Goal: Transaction & Acquisition: Book appointment/travel/reservation

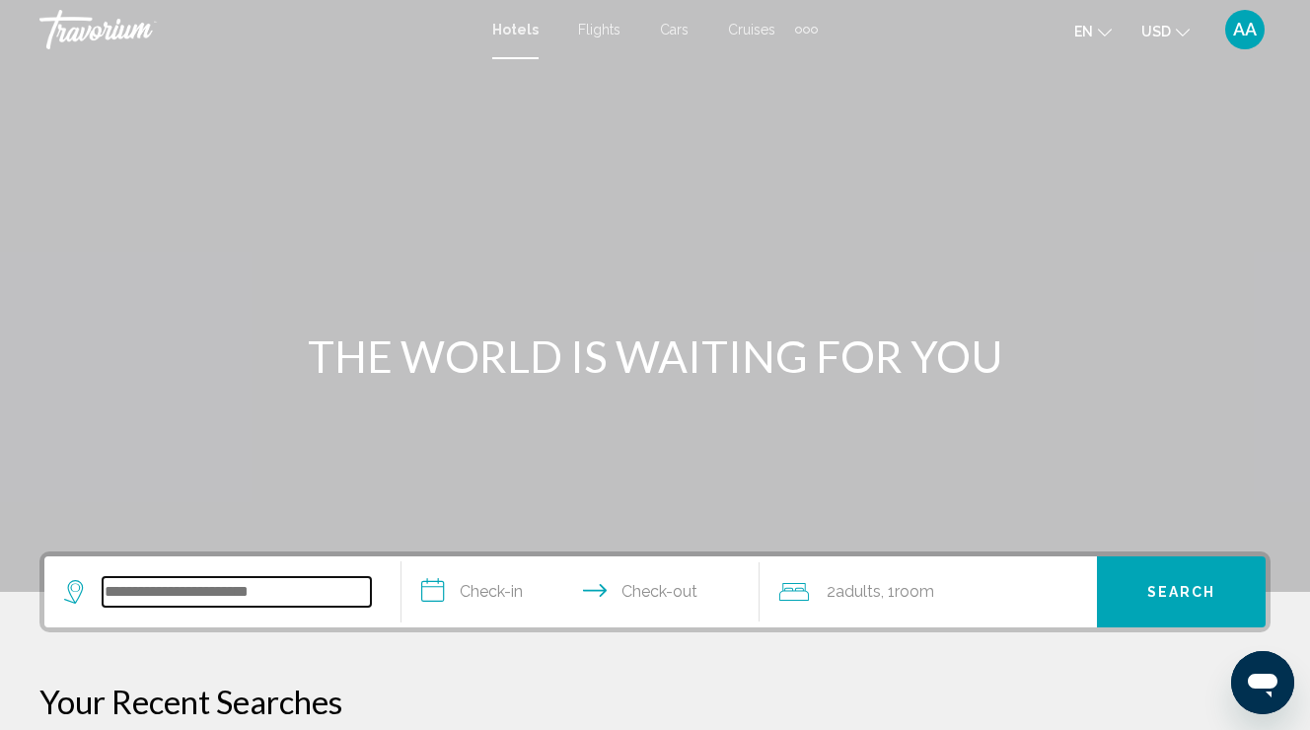
click at [258, 601] on input "Search widget" at bounding box center [237, 592] width 268 height 30
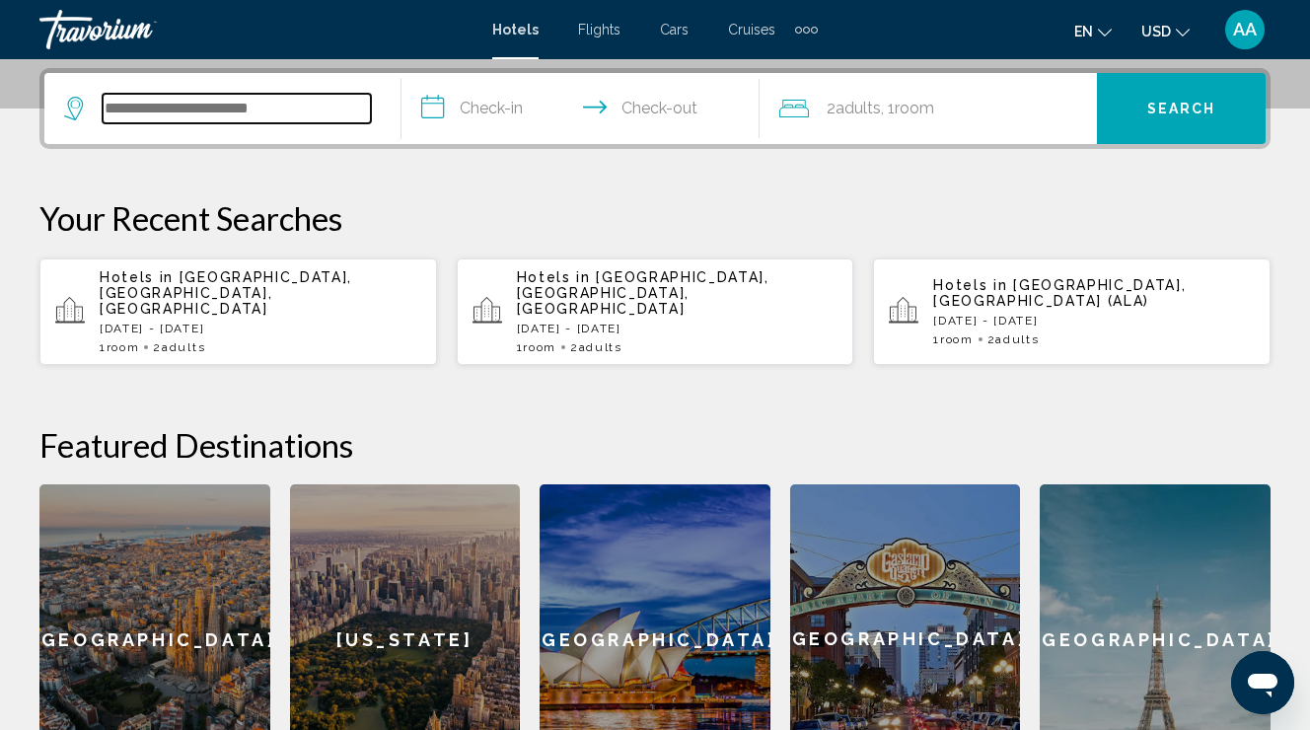
scroll to position [487, 0]
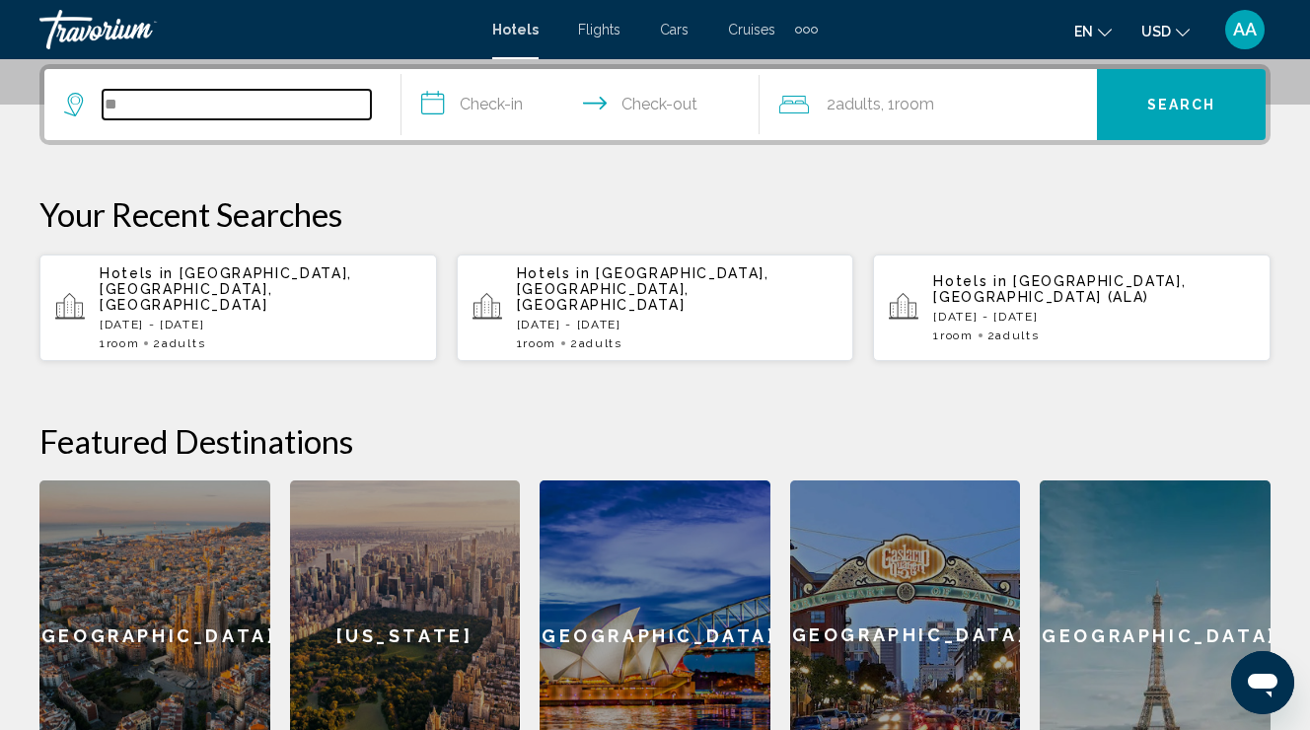
type input "*"
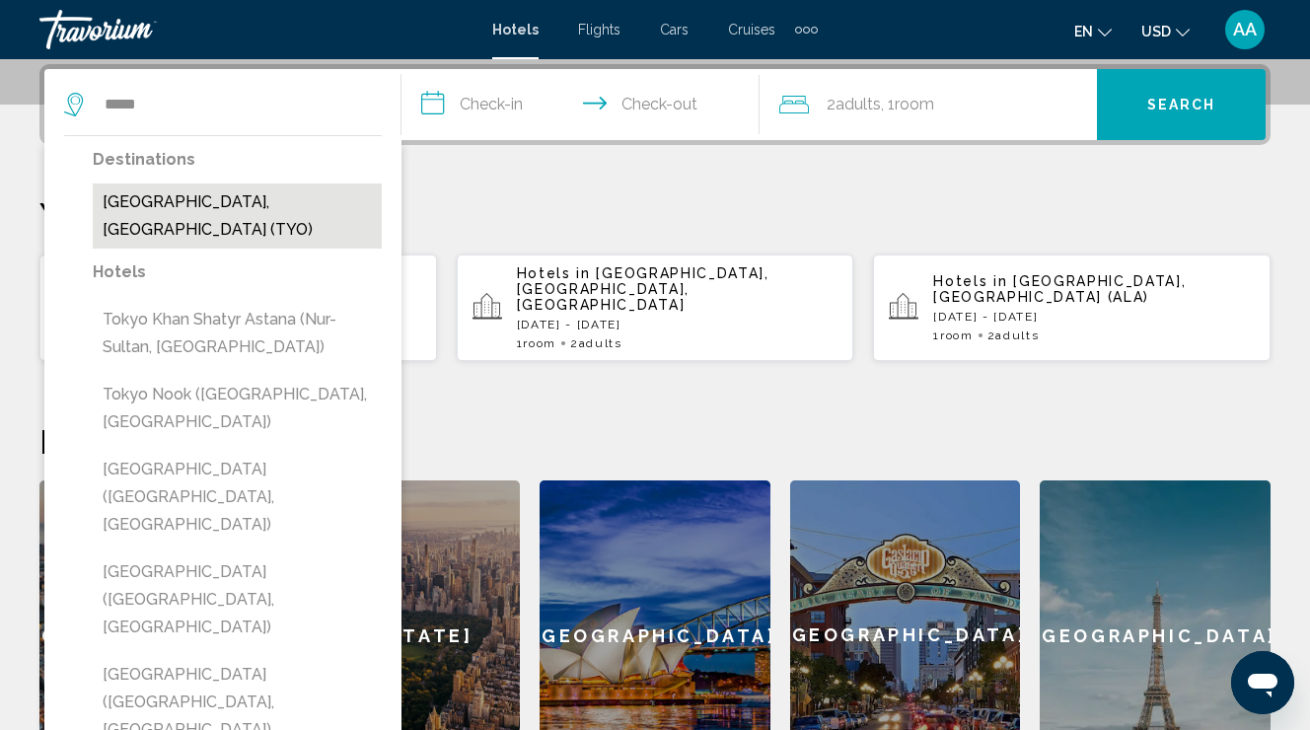
click at [187, 192] on button "[GEOGRAPHIC_DATA], [GEOGRAPHIC_DATA] (TYO)" at bounding box center [237, 215] width 289 height 65
type input "**********"
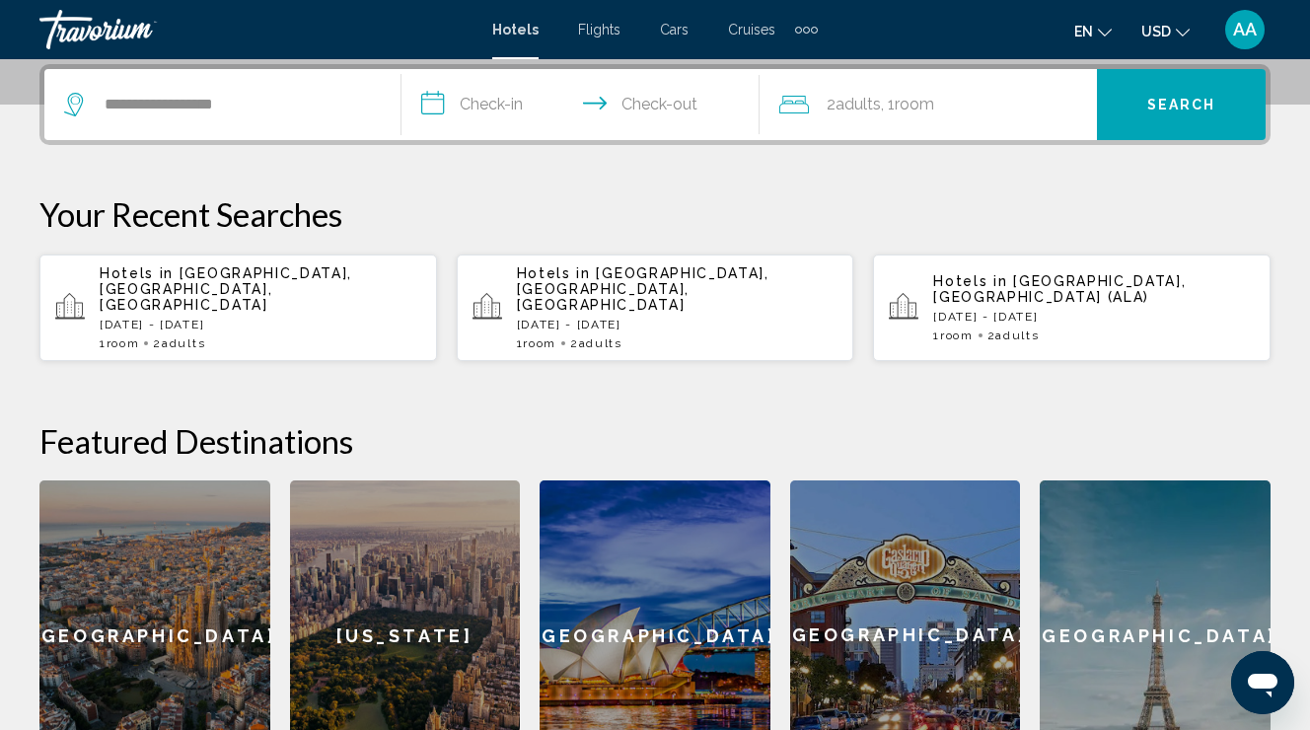
click at [482, 104] on input "**********" at bounding box center [583, 107] width 365 height 77
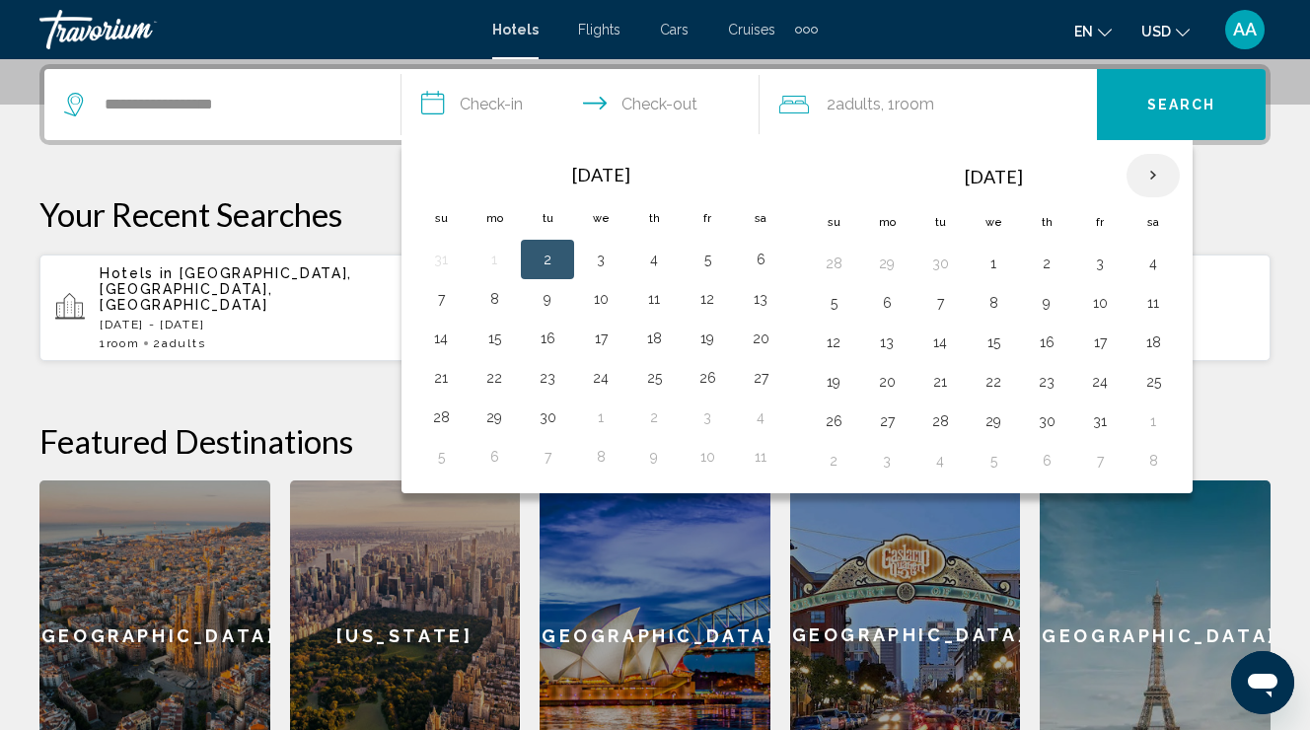
click at [1148, 178] on th "Next month" at bounding box center [1152, 175] width 53 height 43
click at [848, 343] on button "9" at bounding box center [834, 342] width 32 height 28
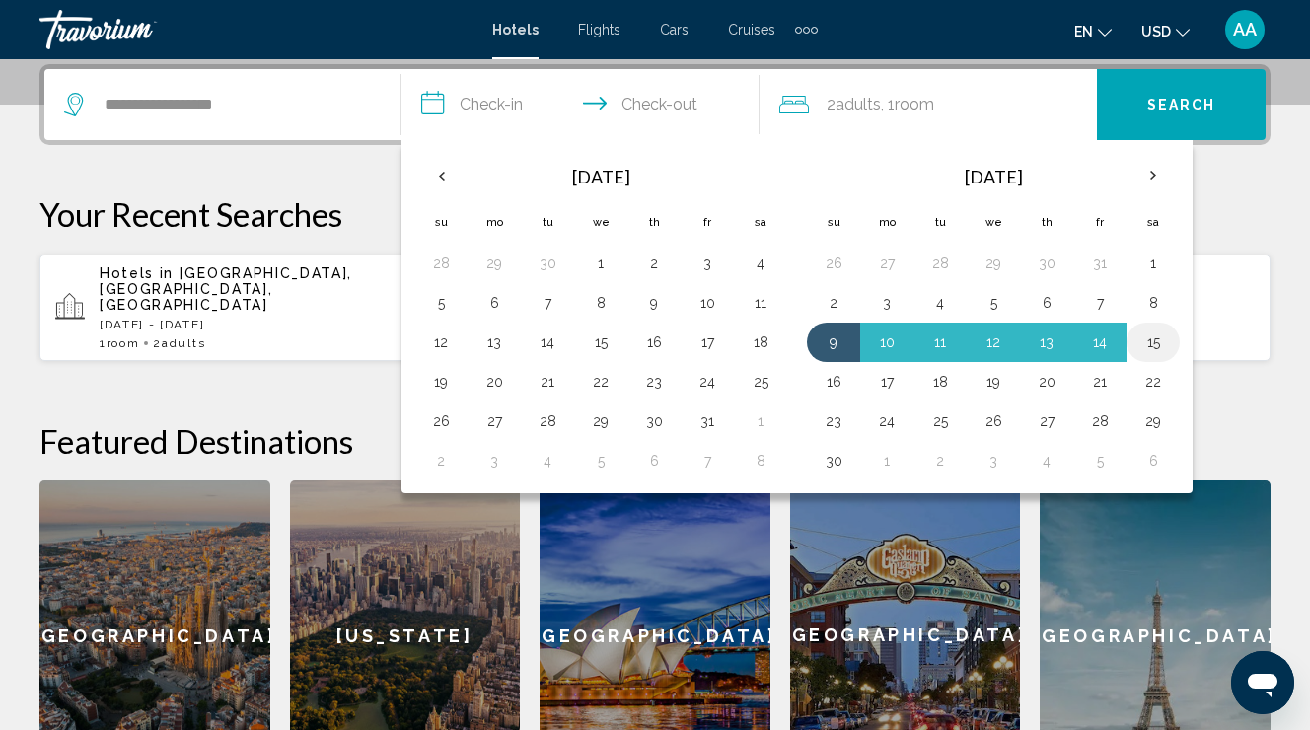
click at [1149, 341] on button "15" at bounding box center [1153, 342] width 32 height 28
type input "**********"
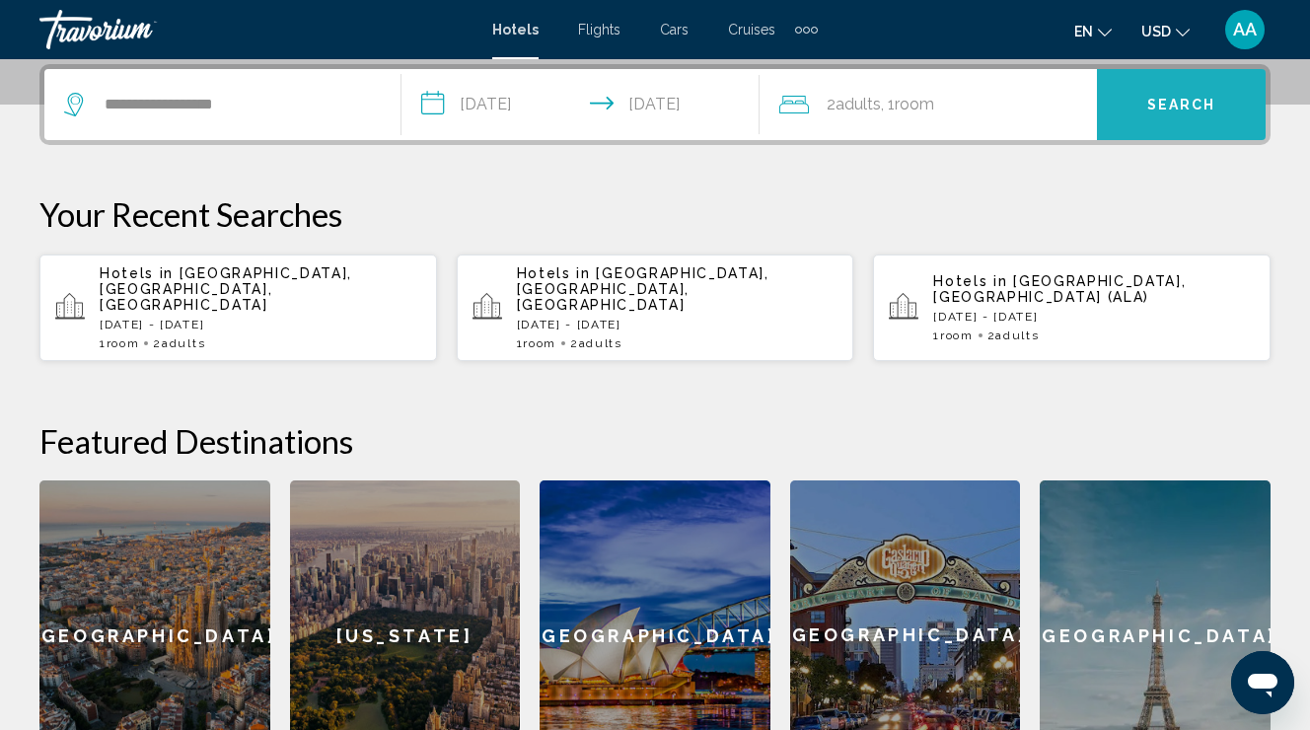
click at [1150, 132] on button "Search" at bounding box center [1181, 104] width 169 height 71
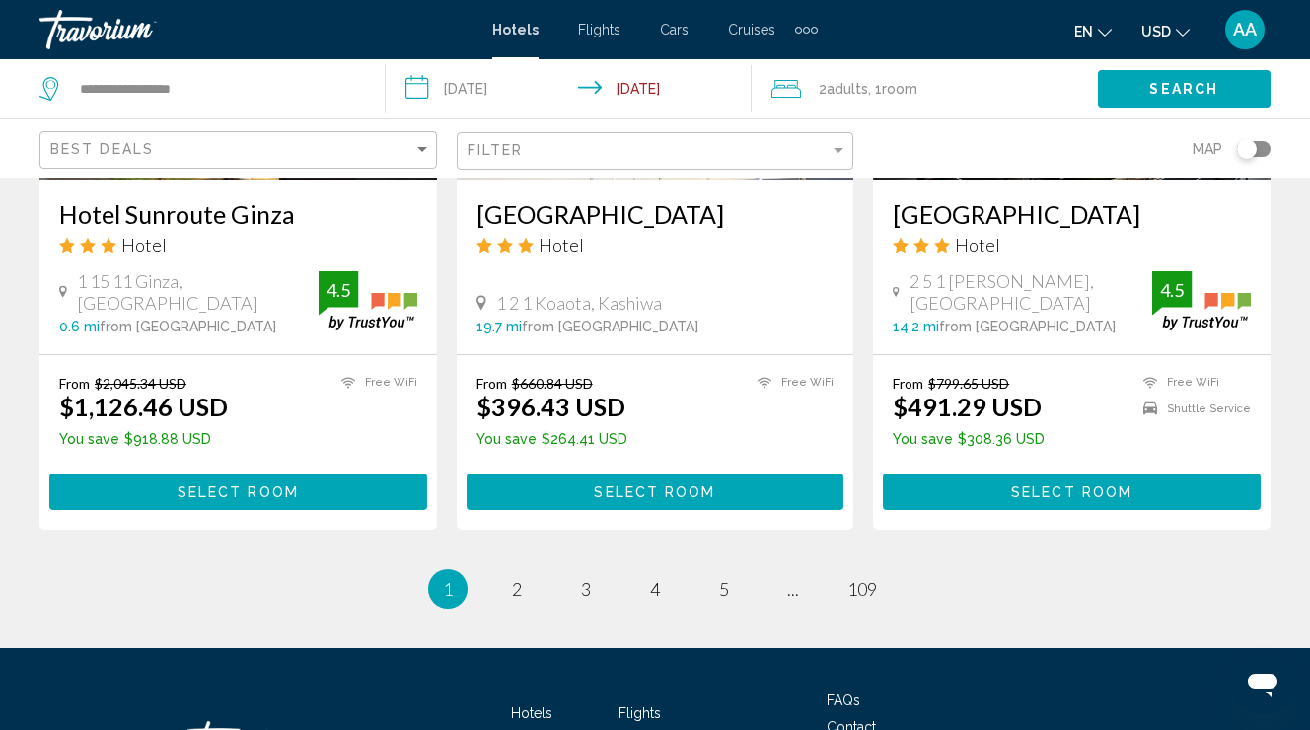
scroll to position [2724, 0]
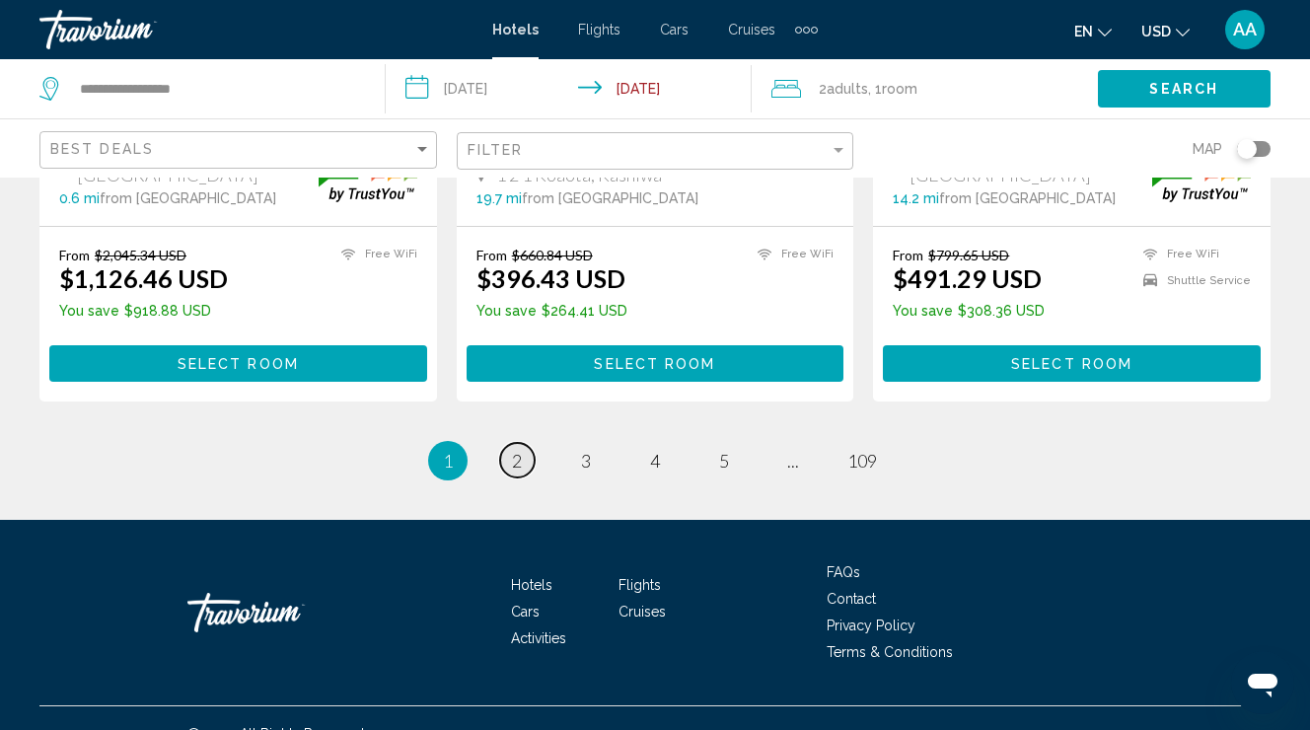
click at [523, 443] on link "page 2" at bounding box center [517, 460] width 35 height 35
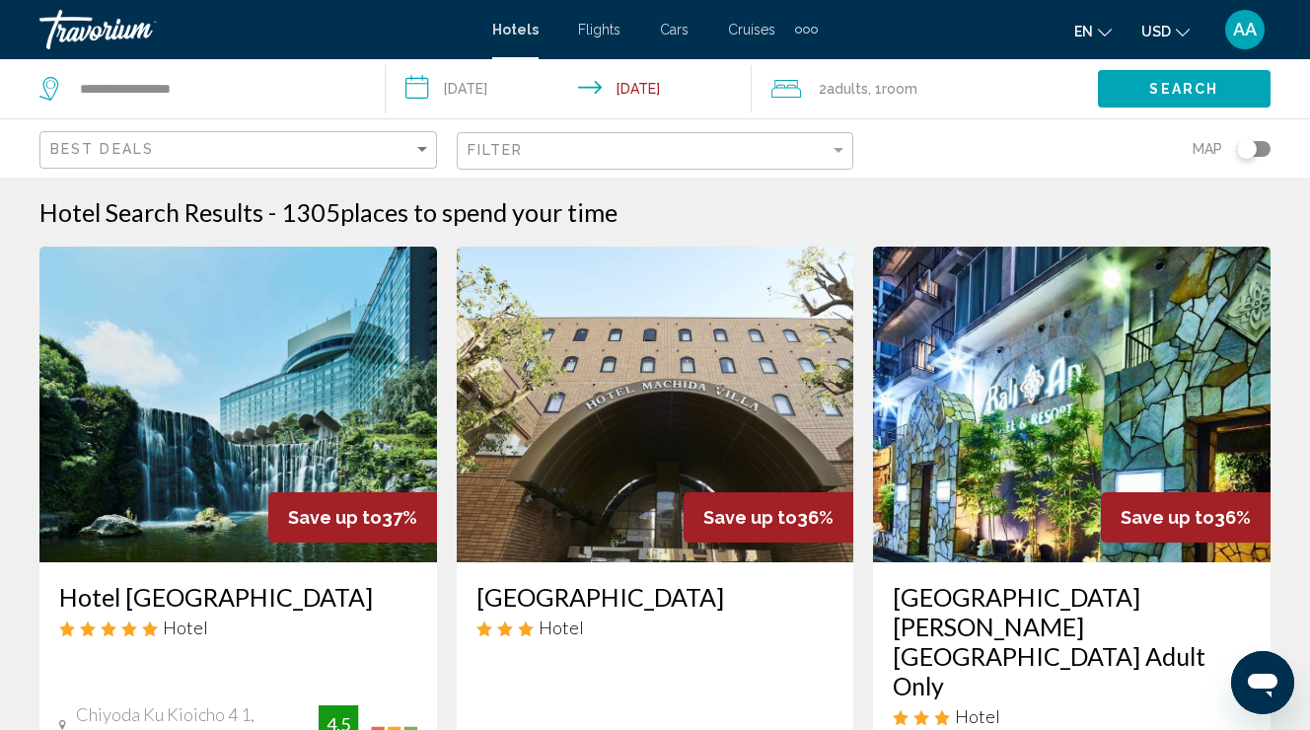
click at [569, 94] on input "**********" at bounding box center [573, 91] width 374 height 65
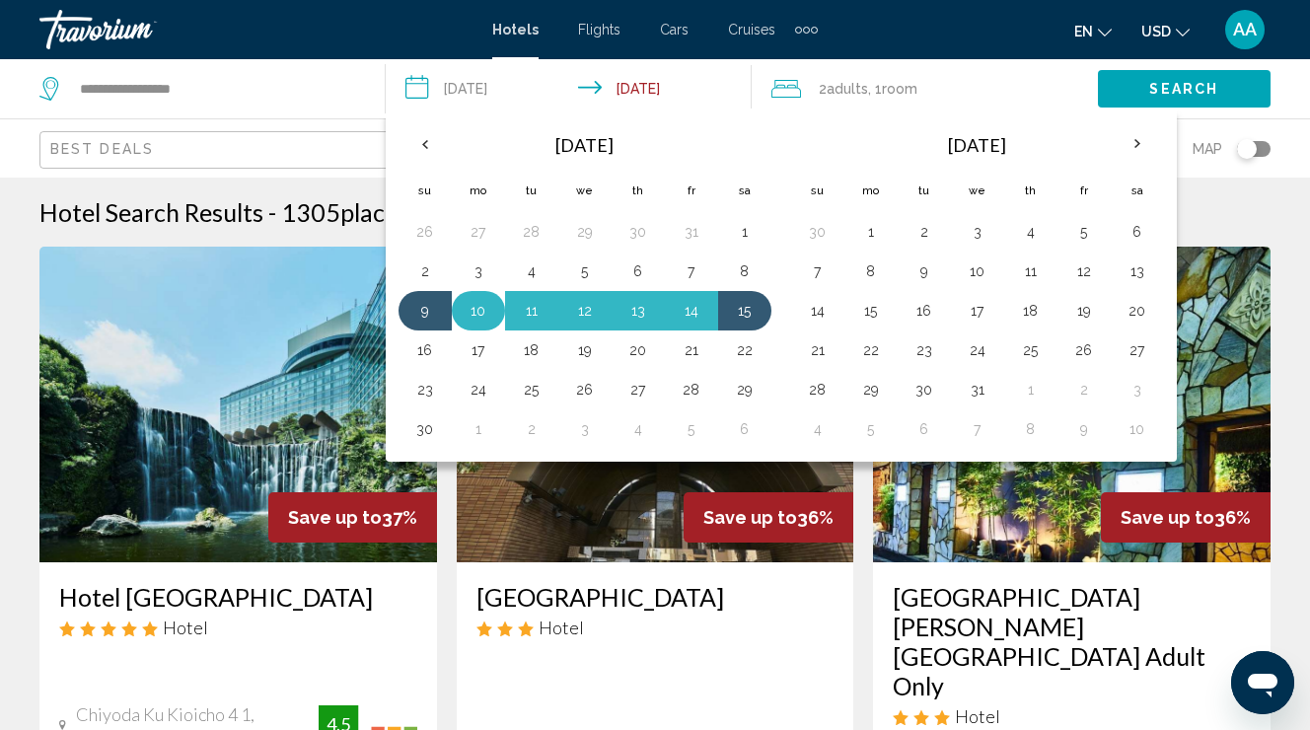
click at [478, 304] on button "10" at bounding box center [479, 311] width 32 height 28
click at [756, 314] on button "15" at bounding box center [745, 311] width 32 height 28
type input "**********"
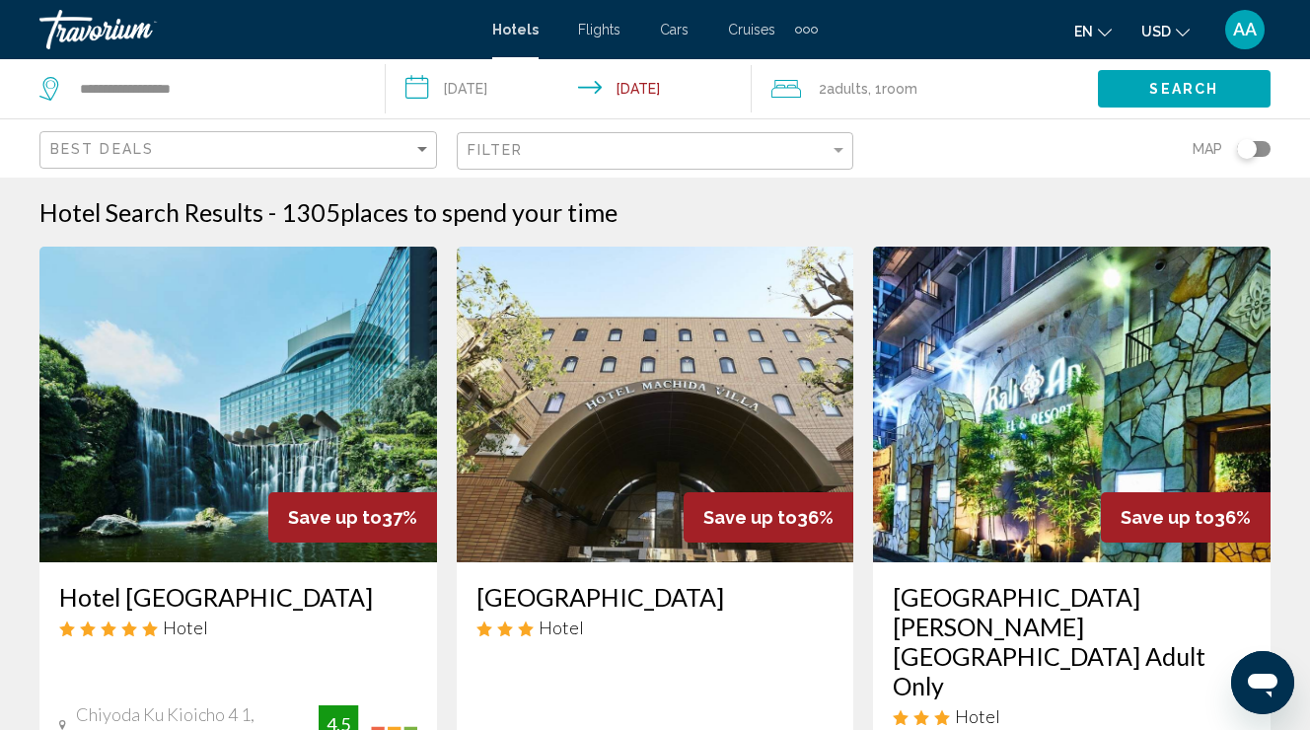
click at [1231, 77] on button "Search" at bounding box center [1184, 88] width 173 height 36
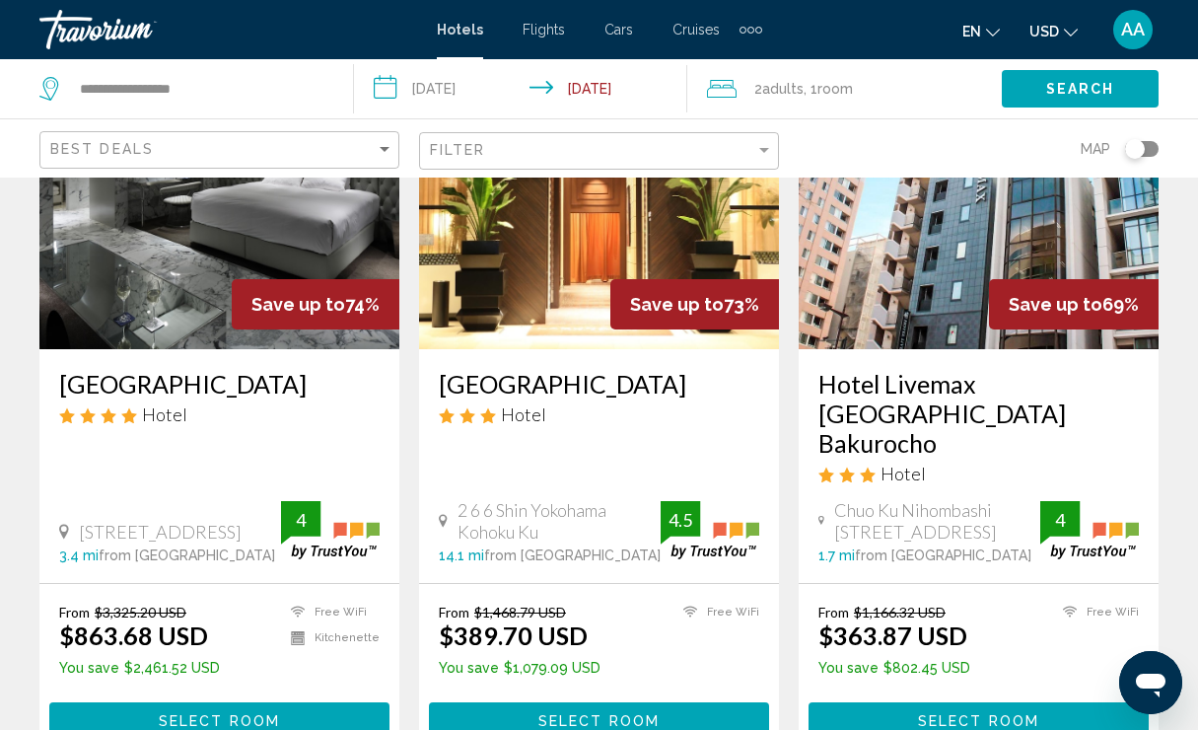
scroll to position [193, 0]
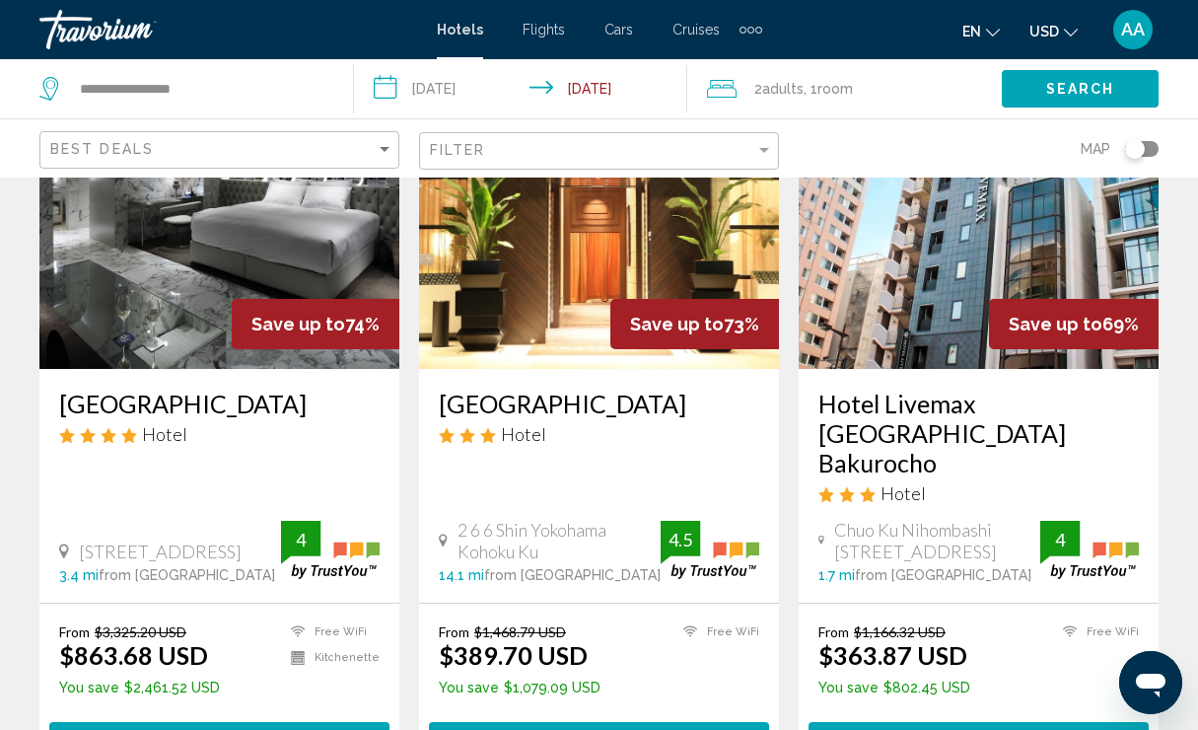
click at [411, 459] on app-hotels-search-item "Save up to 73% [GEOGRAPHIC_DATA] Hotel 2 6 6 [GEOGRAPHIC_DATA] 14.1 mi from [GE…" at bounding box center [599, 415] width 380 height 725
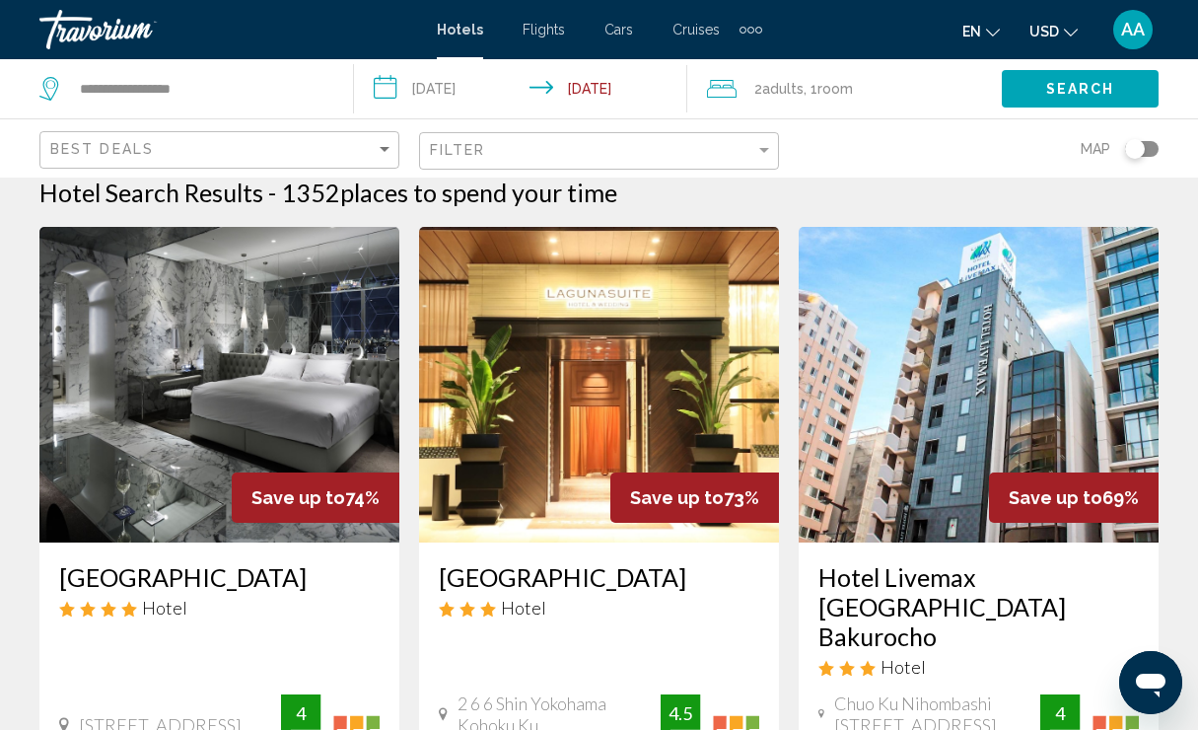
scroll to position [19, 0]
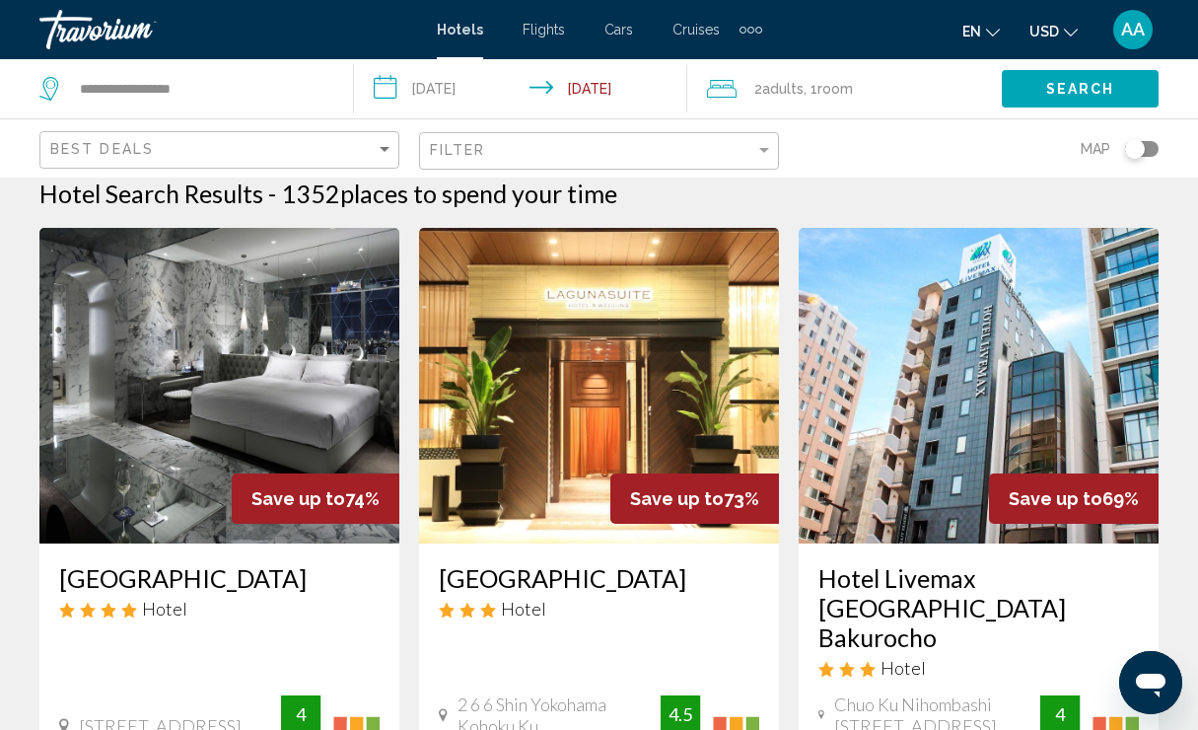
click at [240, 356] on img "Main content" at bounding box center [219, 386] width 360 height 316
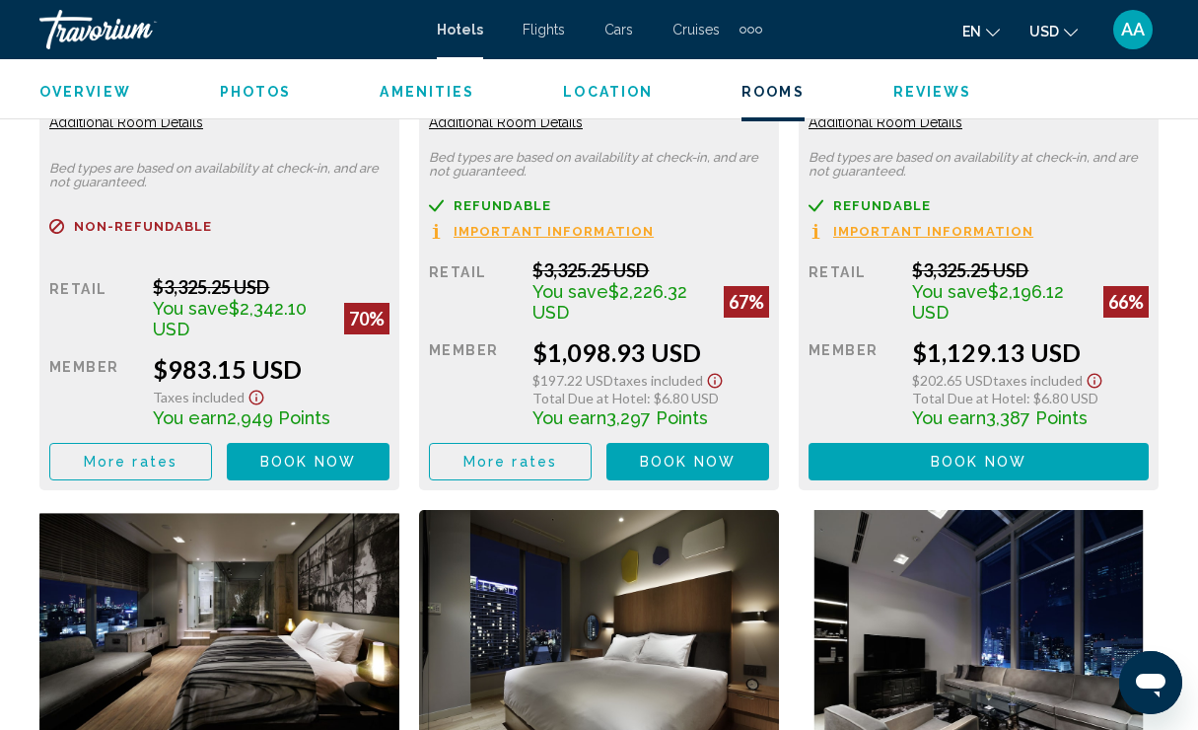
scroll to position [3836, 0]
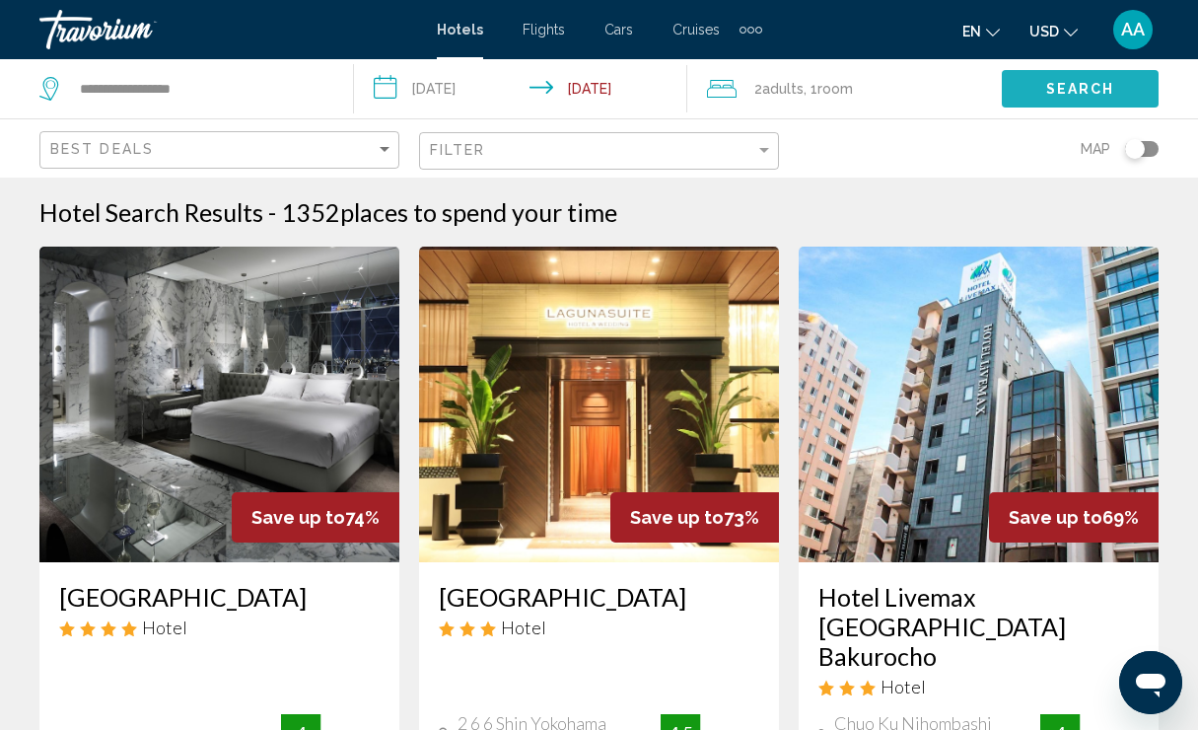
click at [1122, 86] on button "Search" at bounding box center [1080, 88] width 157 height 36
click at [1088, 92] on span "Search" at bounding box center [1080, 90] width 69 height 16
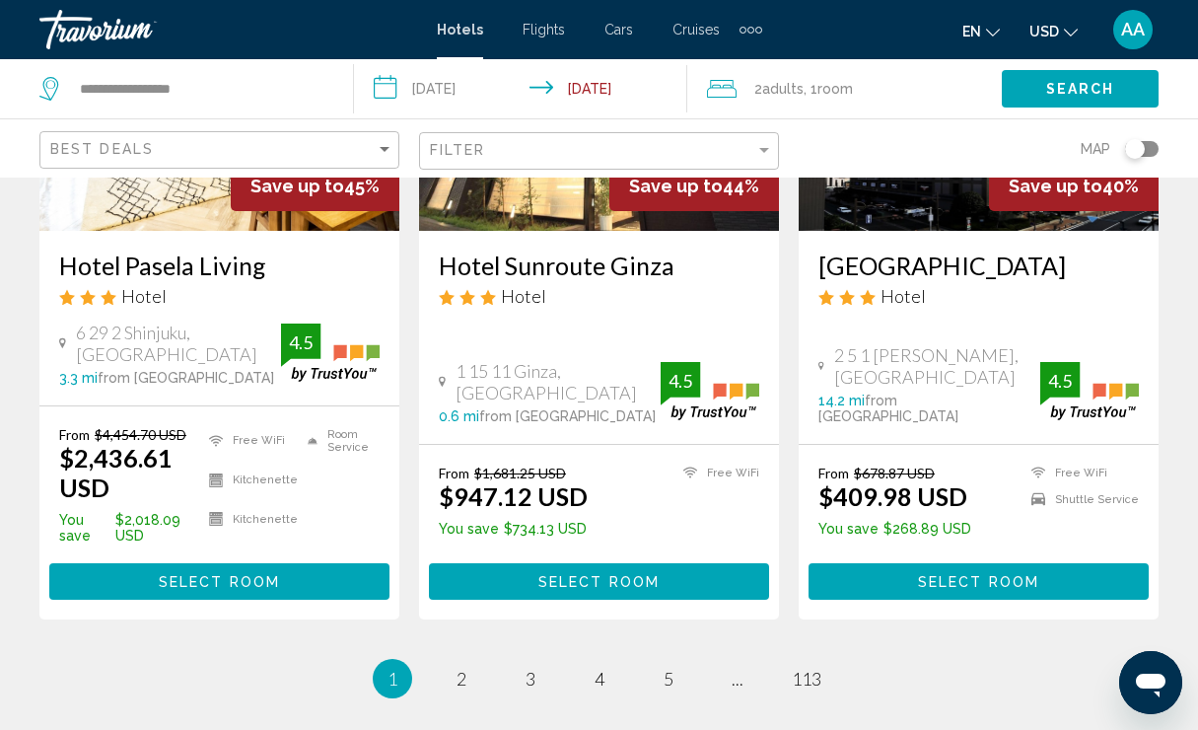
scroll to position [2762, 0]
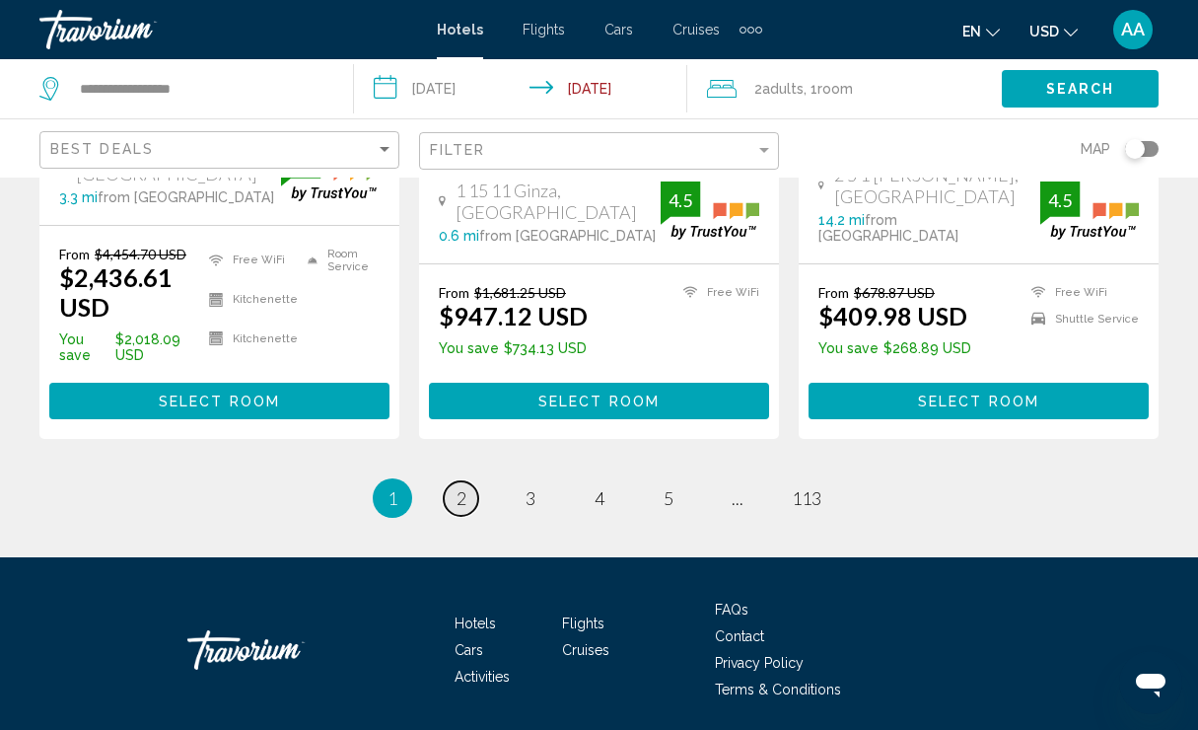
click at [463, 487] on span "2" at bounding box center [462, 498] width 10 height 22
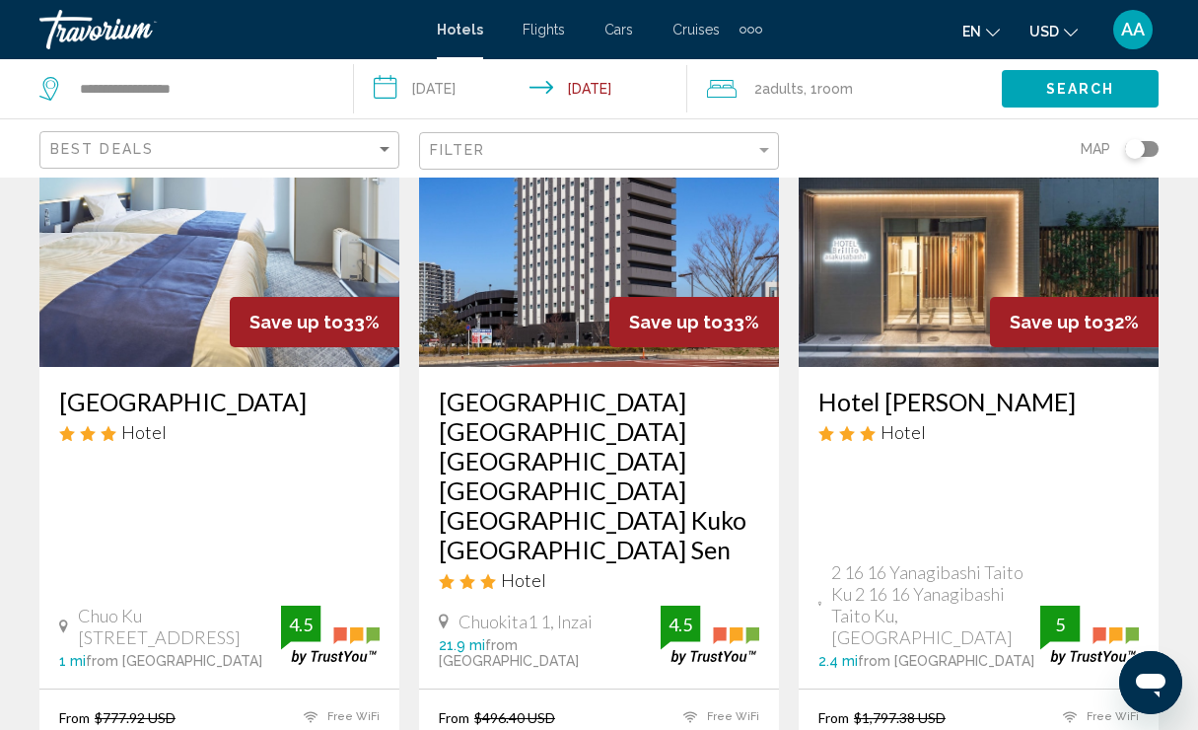
scroll to position [2813, 0]
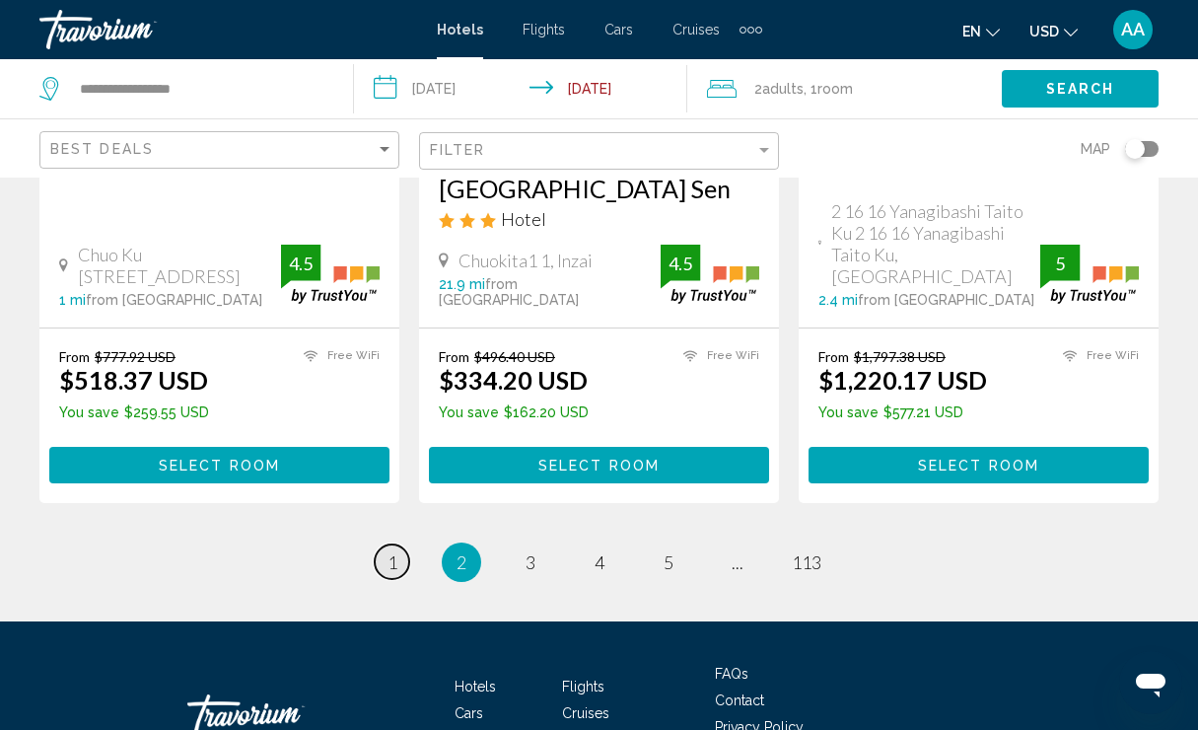
click at [395, 551] on span "1" at bounding box center [393, 562] width 10 height 22
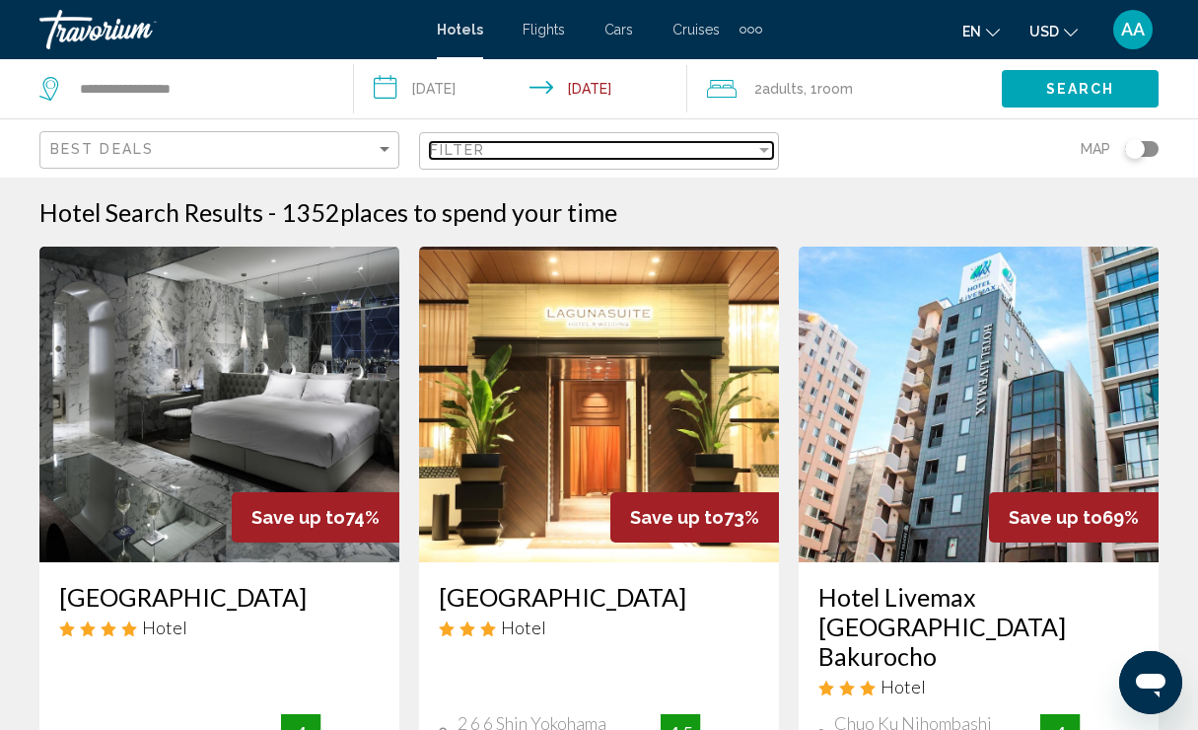
click at [679, 146] on div "Filter" at bounding box center [592, 150] width 325 height 16
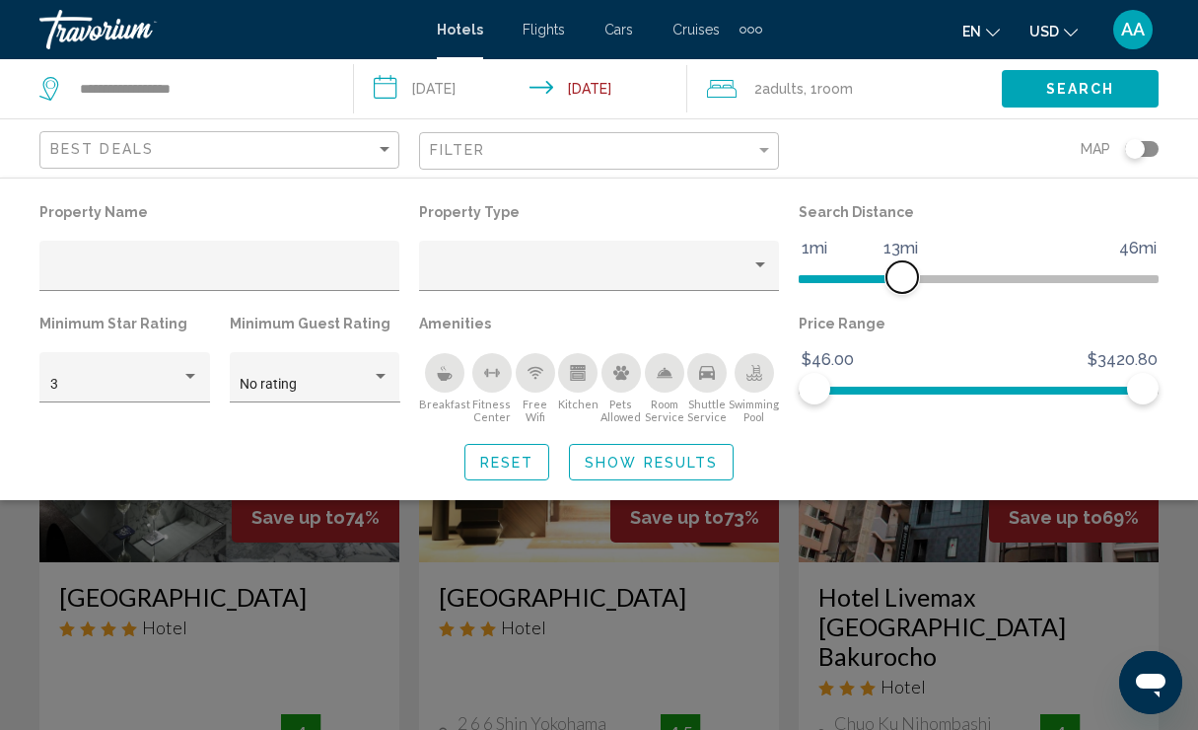
drag, startPoint x: 1032, startPoint y: 267, endPoint x: 902, endPoint y: 278, distance: 129.6
click at [901, 279] on span "Hotel Filters" at bounding box center [903, 277] width 32 height 32
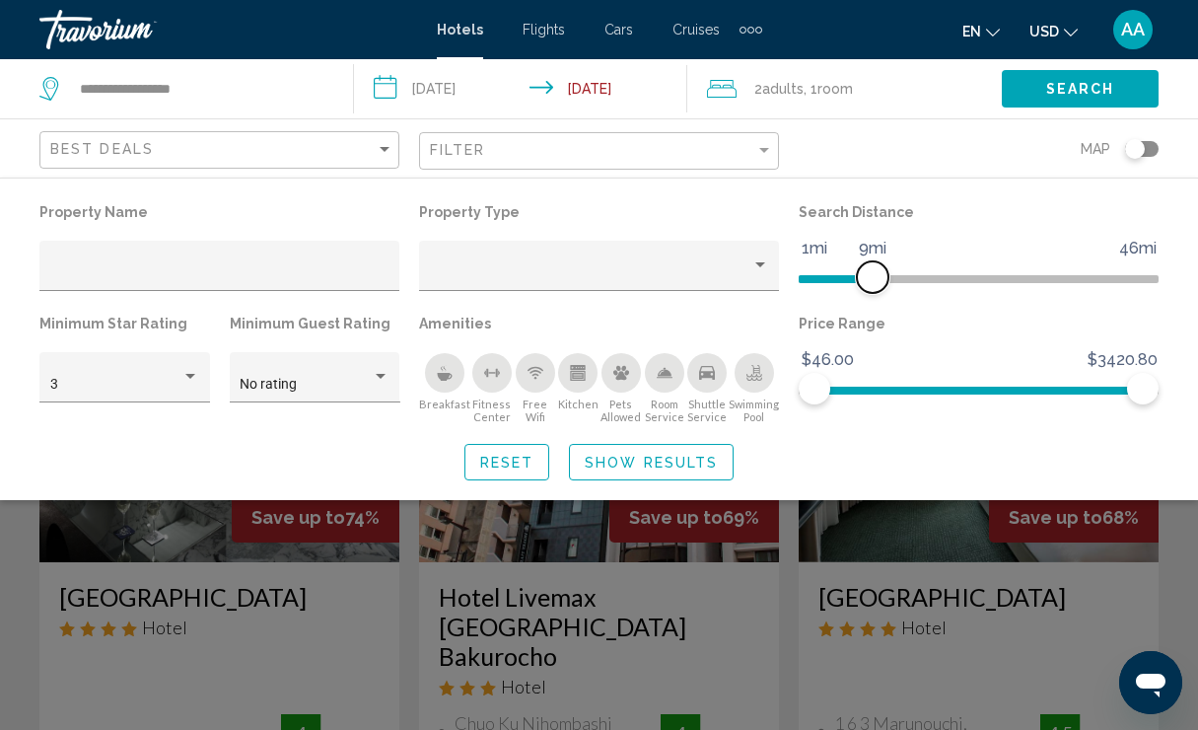
drag, startPoint x: 891, startPoint y: 279, endPoint x: 872, endPoint y: 279, distance: 18.7
click at [872, 279] on span "Hotel Filters" at bounding box center [873, 277] width 32 height 32
click at [669, 466] on span "Show Results" at bounding box center [651, 463] width 133 height 16
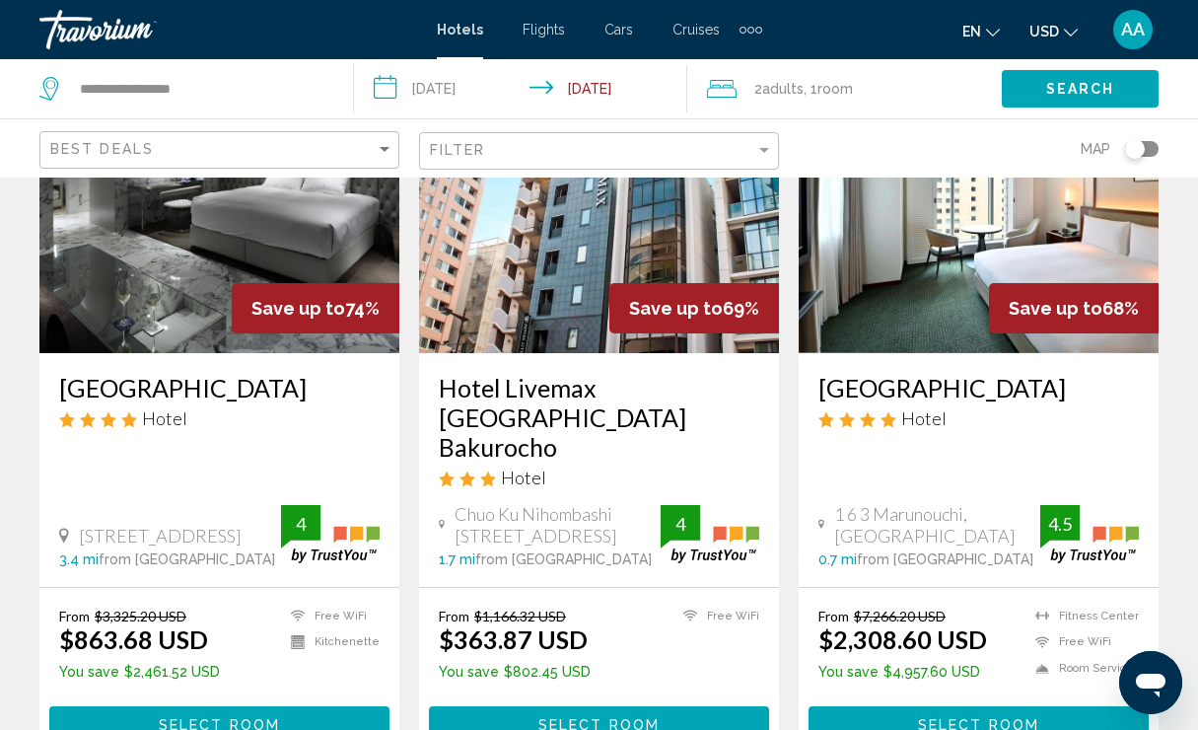
scroll to position [223, 0]
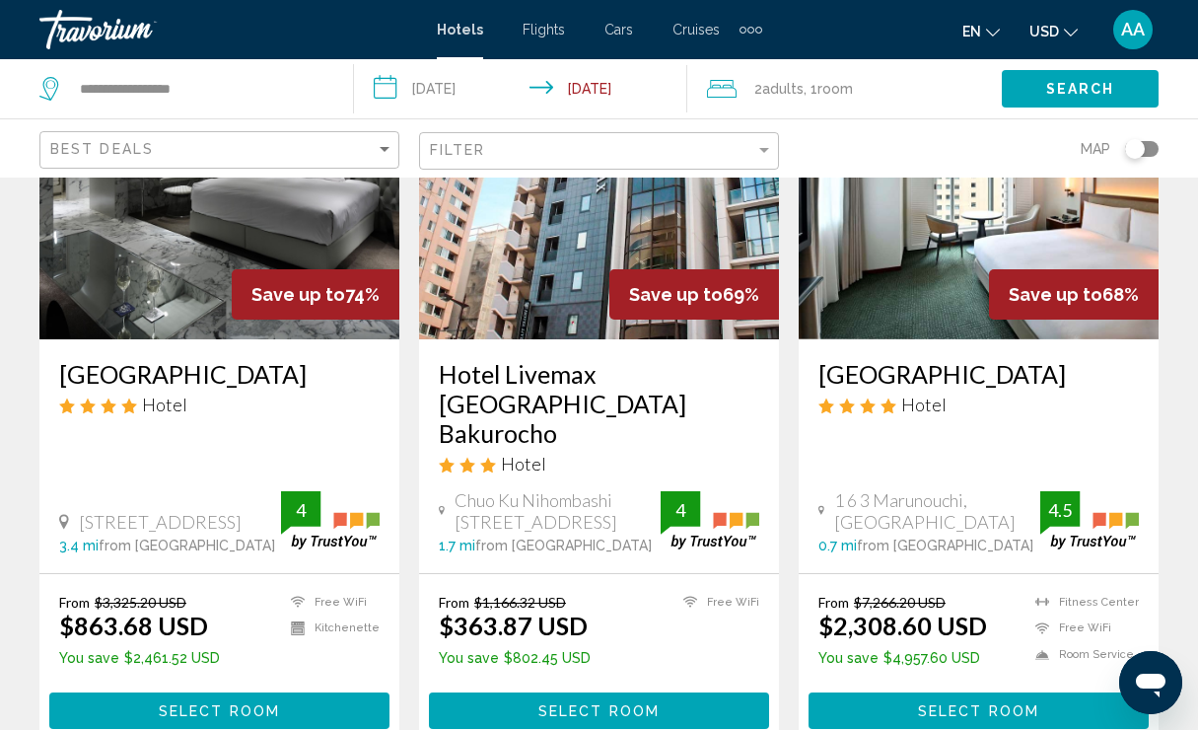
click at [579, 234] on img "Main content" at bounding box center [599, 182] width 360 height 316
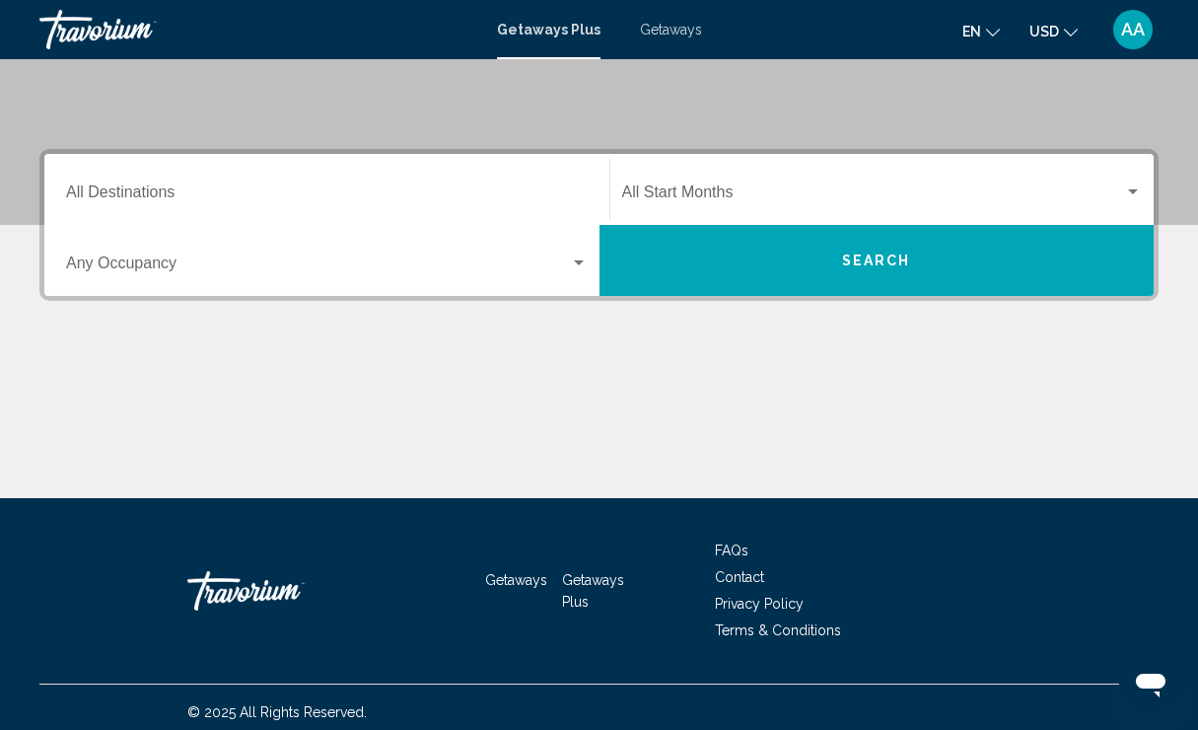
scroll to position [377, 0]
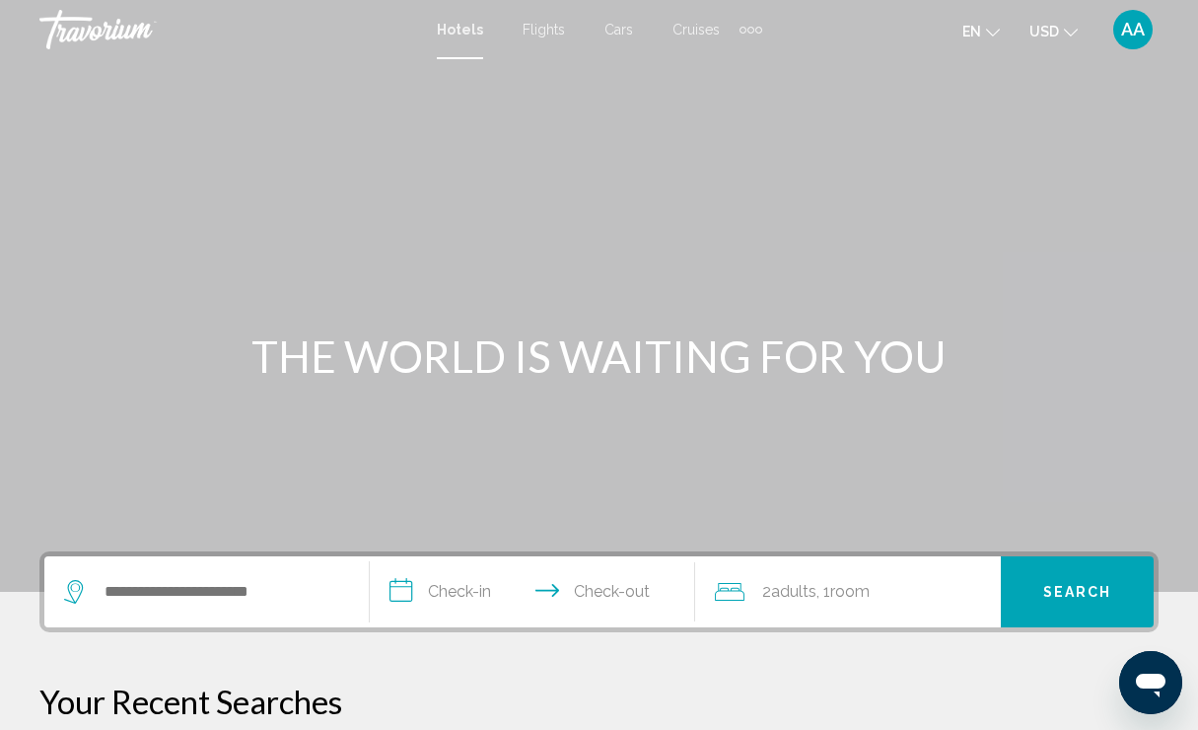
click at [136, 568] on div "Search widget" at bounding box center [206, 591] width 285 height 71
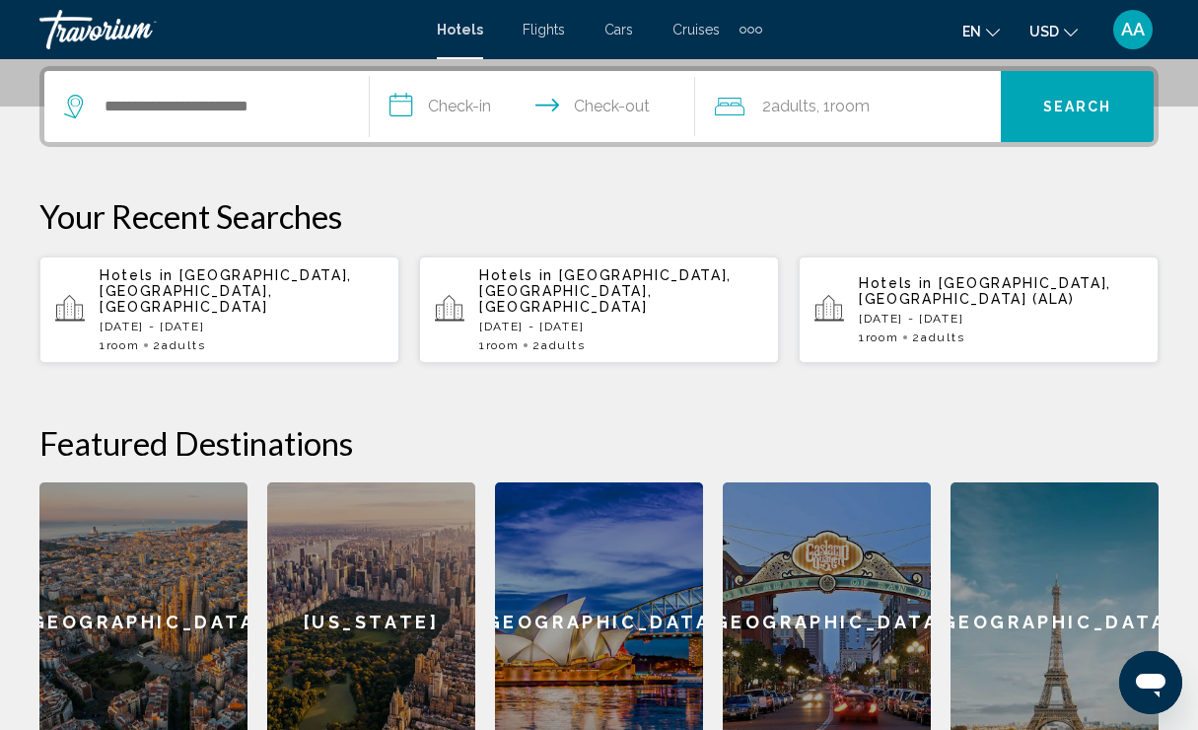
scroll to position [487, 0]
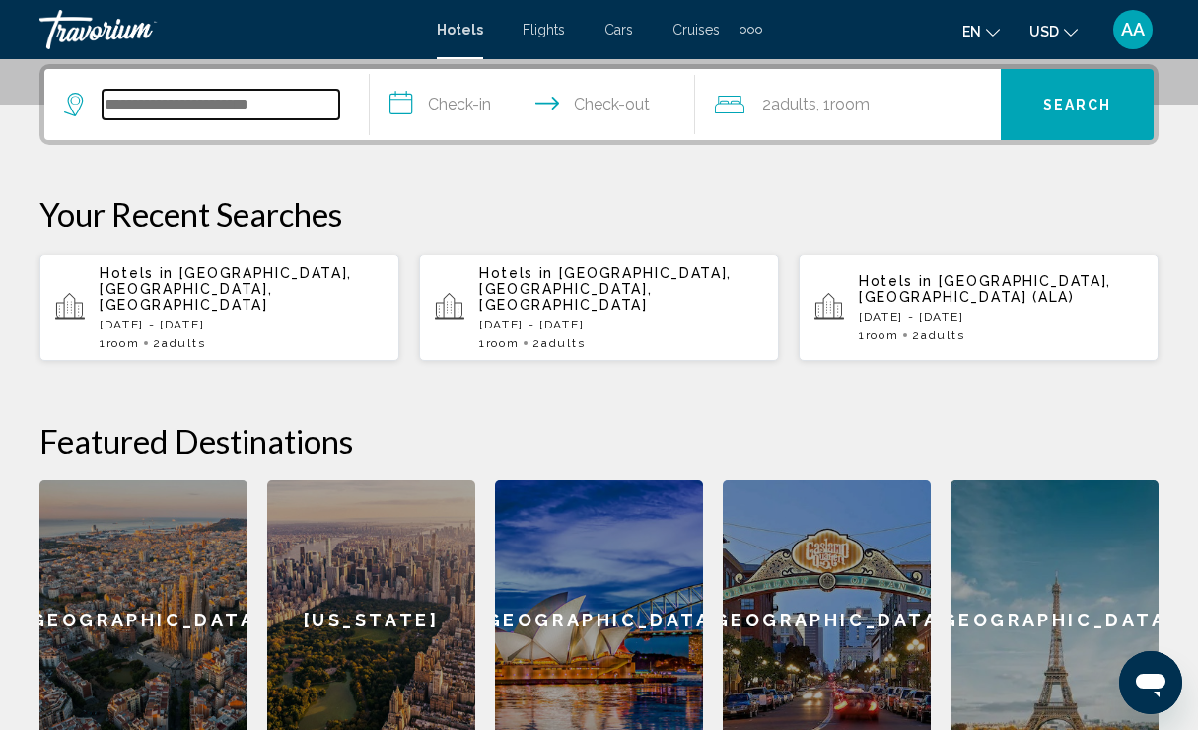
click at [183, 115] on input "Search widget" at bounding box center [221, 105] width 237 height 30
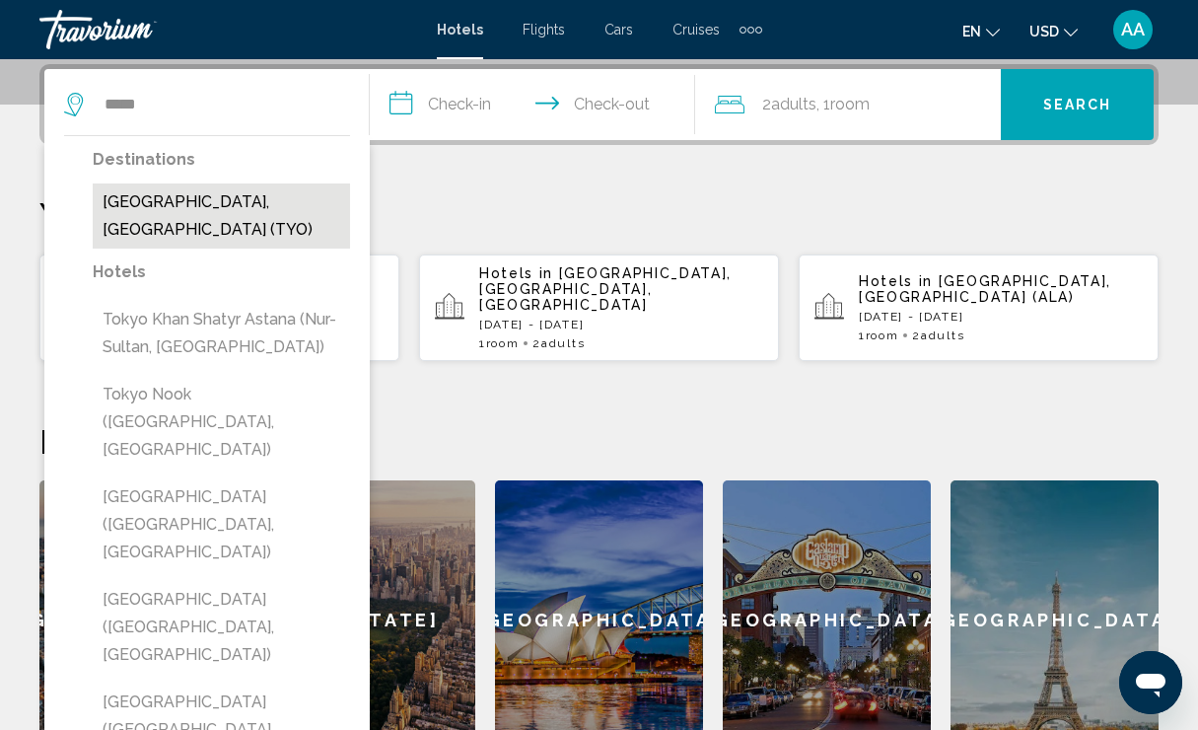
click at [234, 210] on button "[GEOGRAPHIC_DATA], [GEOGRAPHIC_DATA] (TYO)" at bounding box center [221, 215] width 257 height 65
type input "**********"
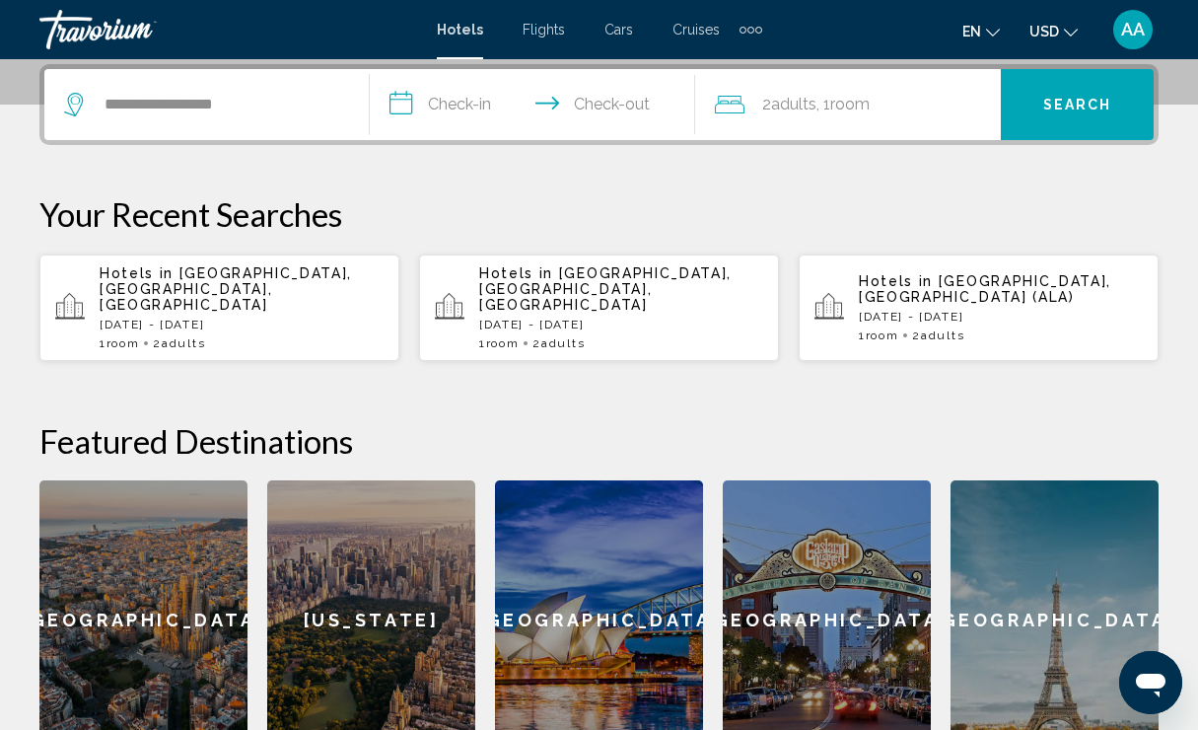
click at [443, 137] on input "**********" at bounding box center [536, 107] width 333 height 77
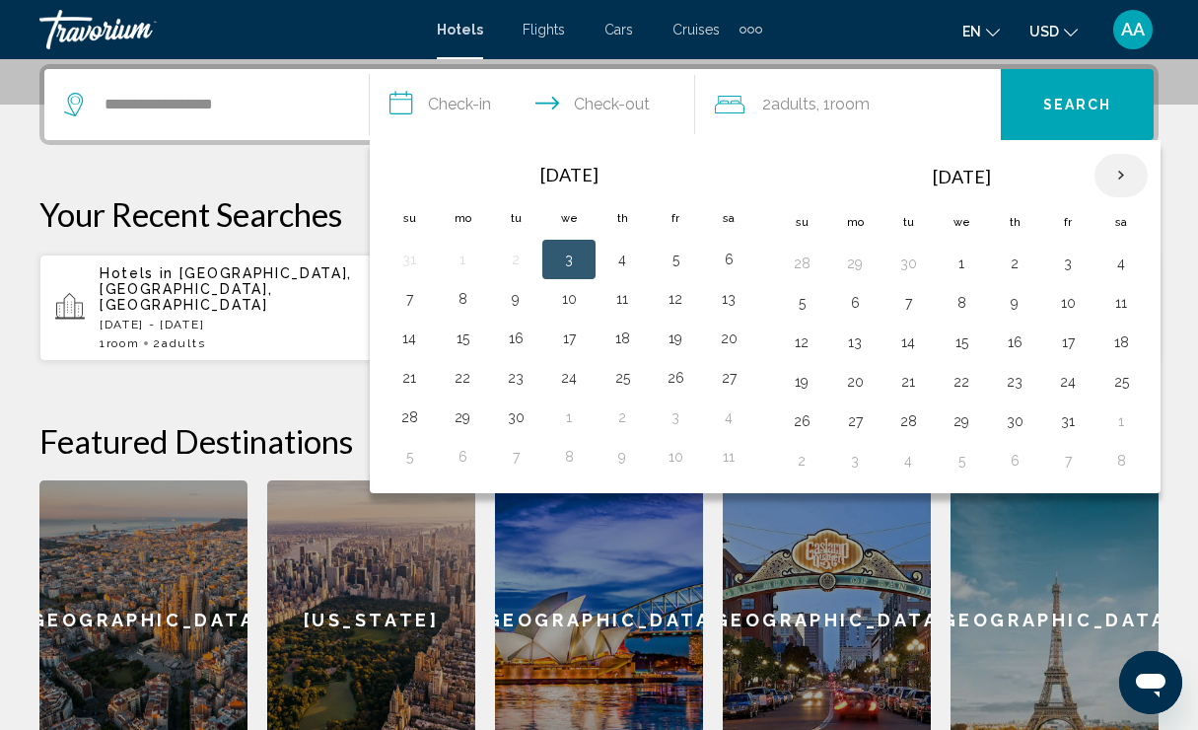
click at [1138, 175] on th "Next month" at bounding box center [1121, 175] width 53 height 43
click at [849, 345] on button "10" at bounding box center [855, 342] width 32 height 28
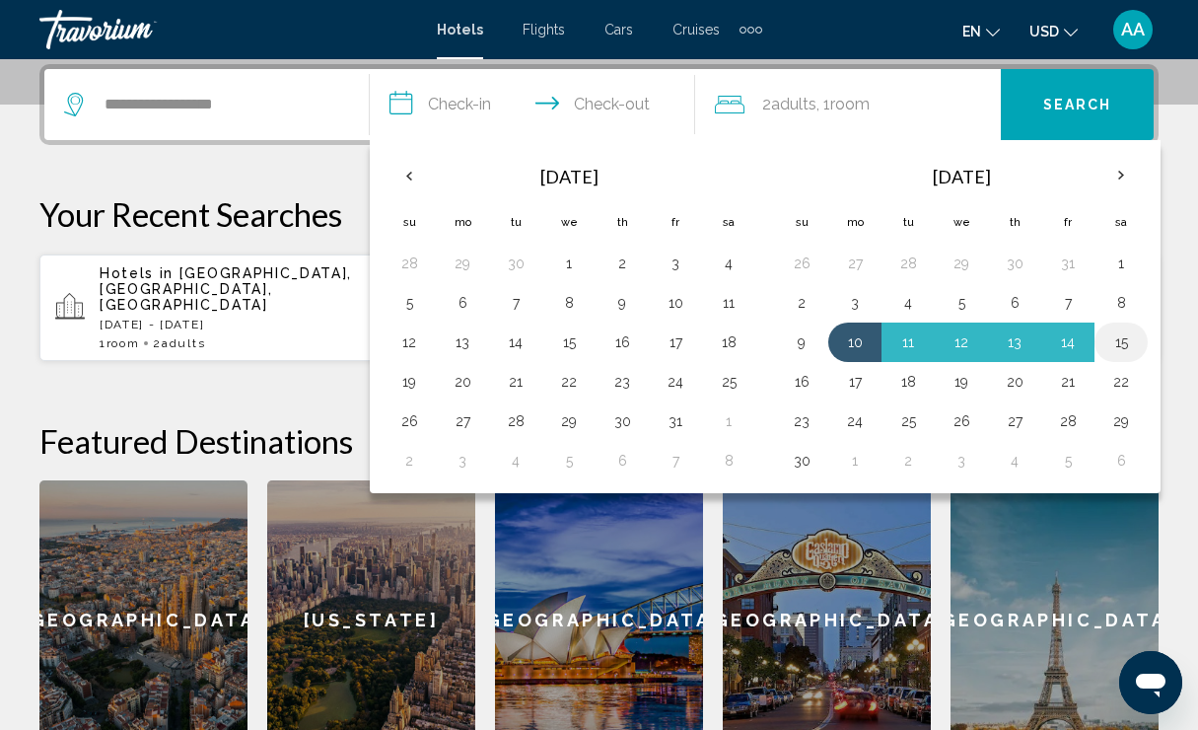
click at [1134, 340] on button "15" at bounding box center [1122, 342] width 32 height 28
type input "**********"
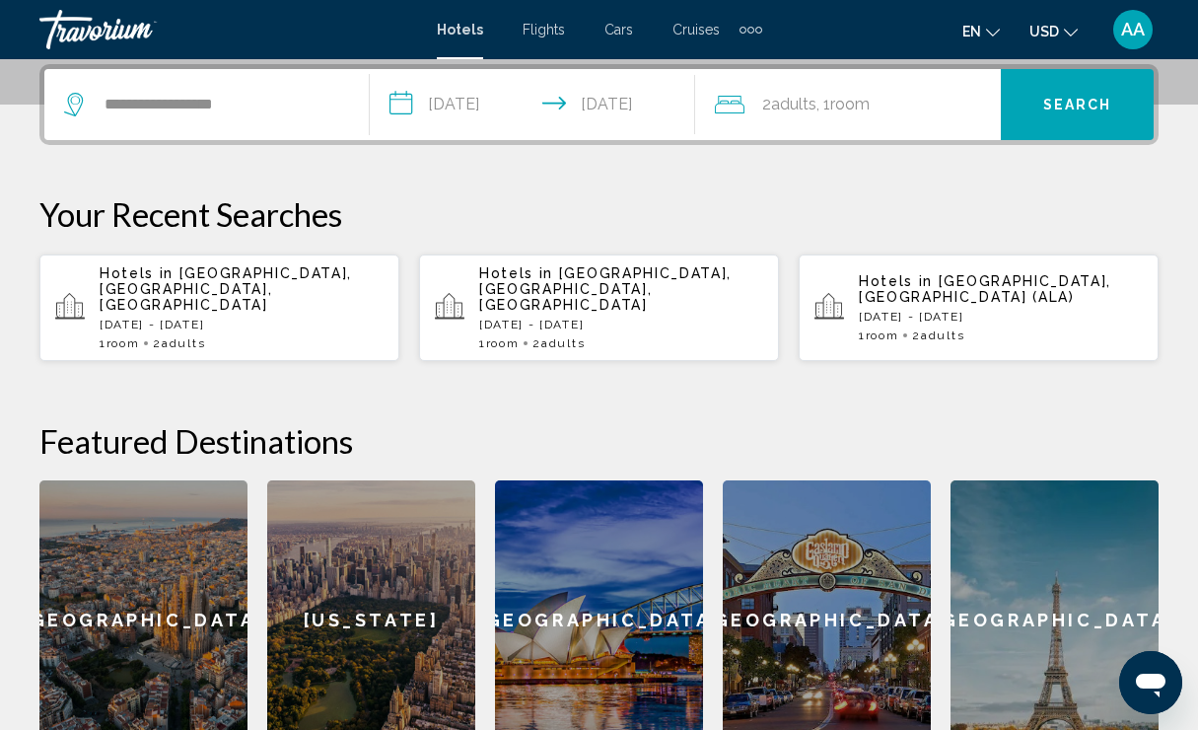
click at [1092, 89] on button "Search" at bounding box center [1077, 104] width 153 height 71
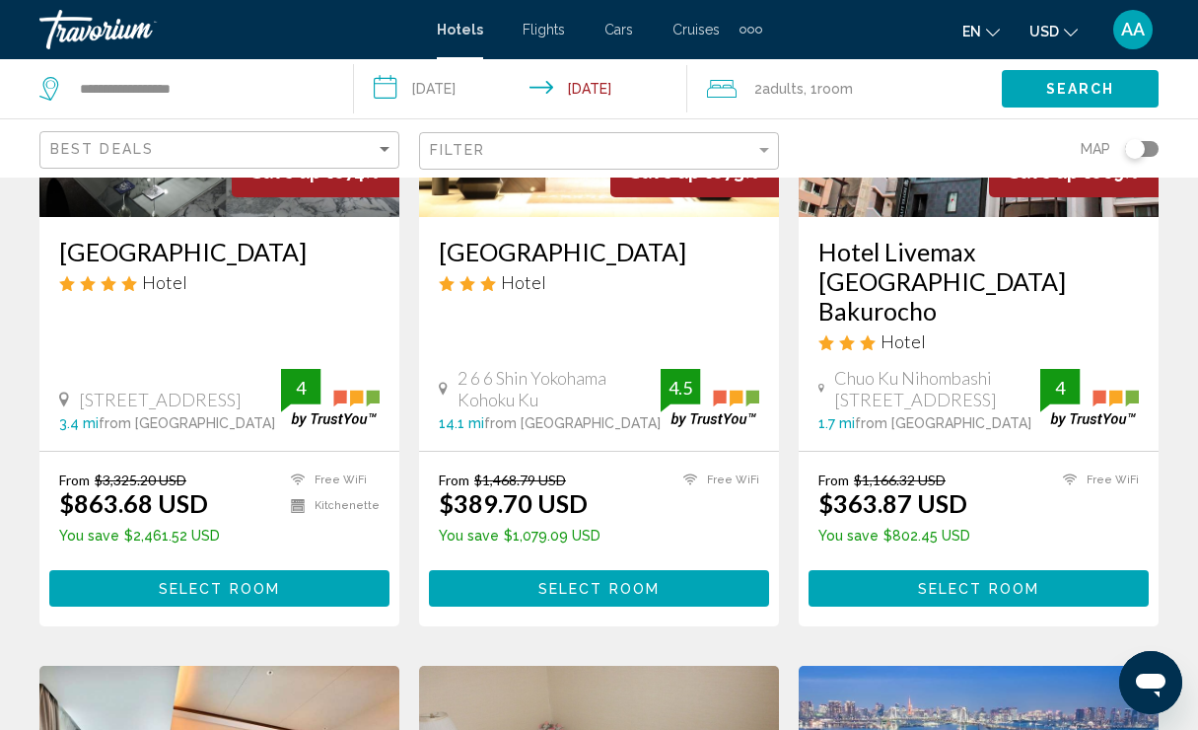
scroll to position [281, 0]
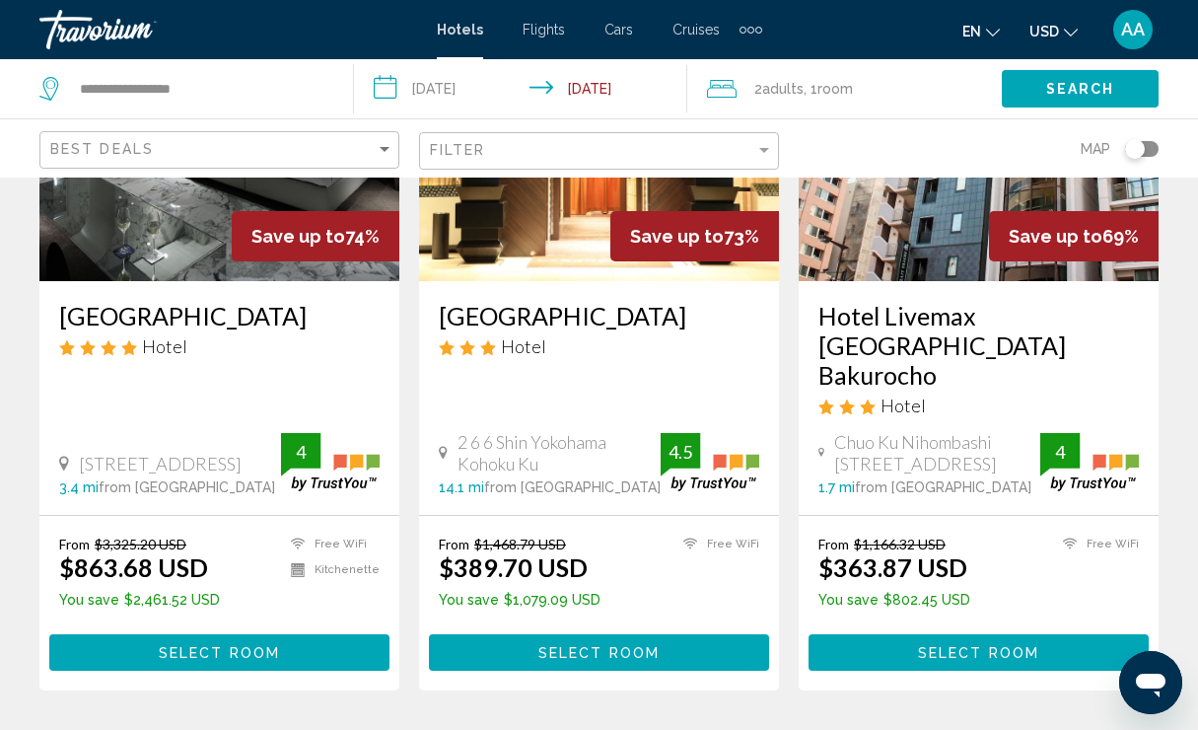
click at [892, 312] on h3 "Hotel Livemax [GEOGRAPHIC_DATA] Bakurocho" at bounding box center [979, 345] width 321 height 89
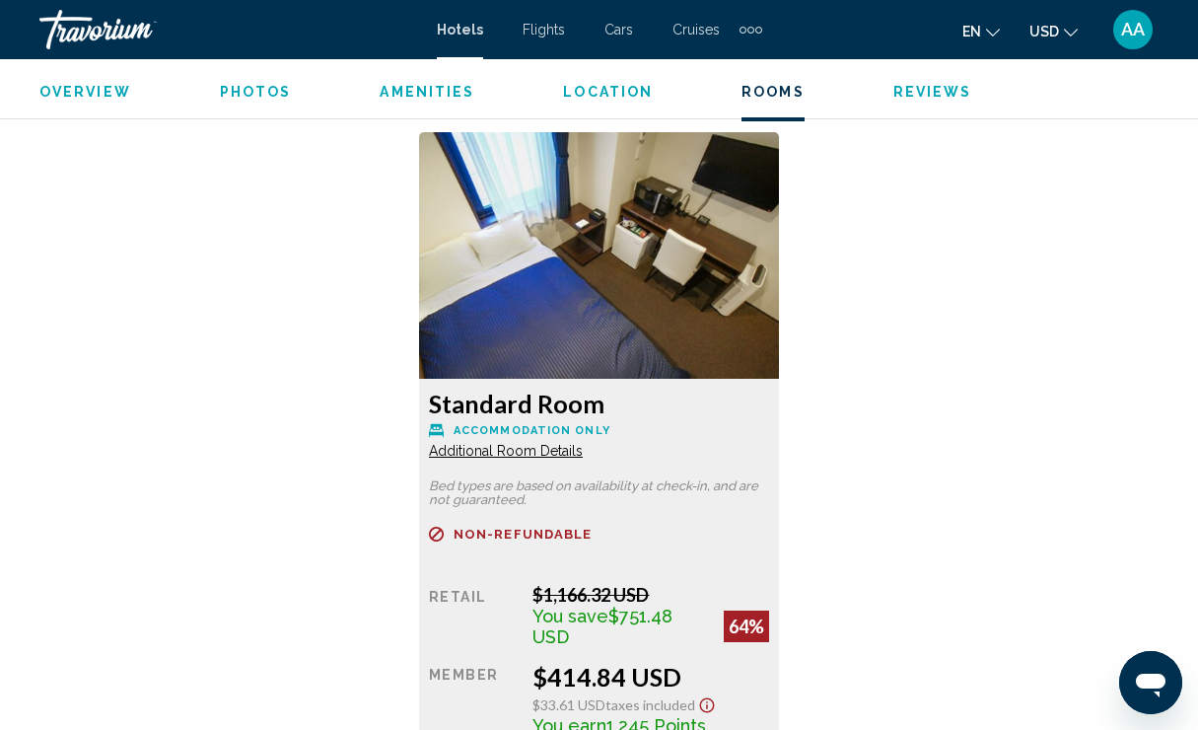
scroll to position [3029, 0]
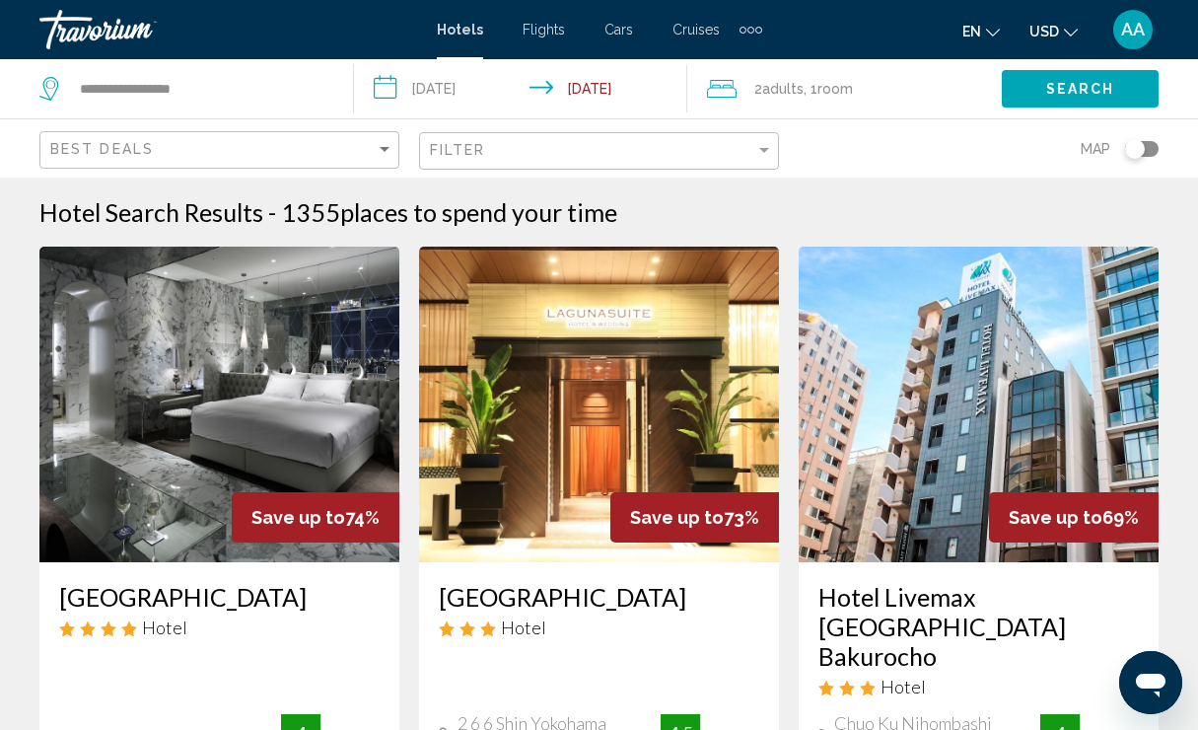
click at [641, 141] on div "Filter" at bounding box center [601, 151] width 343 height 36
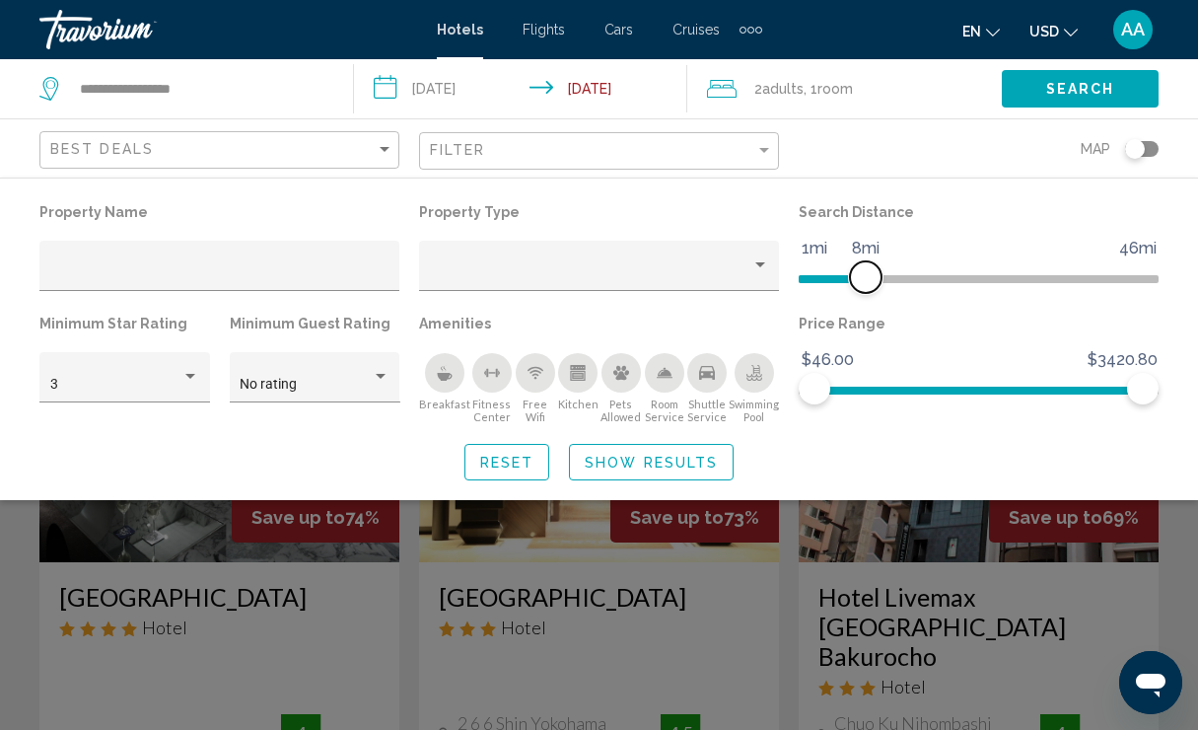
drag, startPoint x: 968, startPoint y: 273, endPoint x: 865, endPoint y: 268, distance: 103.7
click at [865, 275] on ngx-slider "1mi 46mi 8mi" at bounding box center [979, 277] width 360 height 4
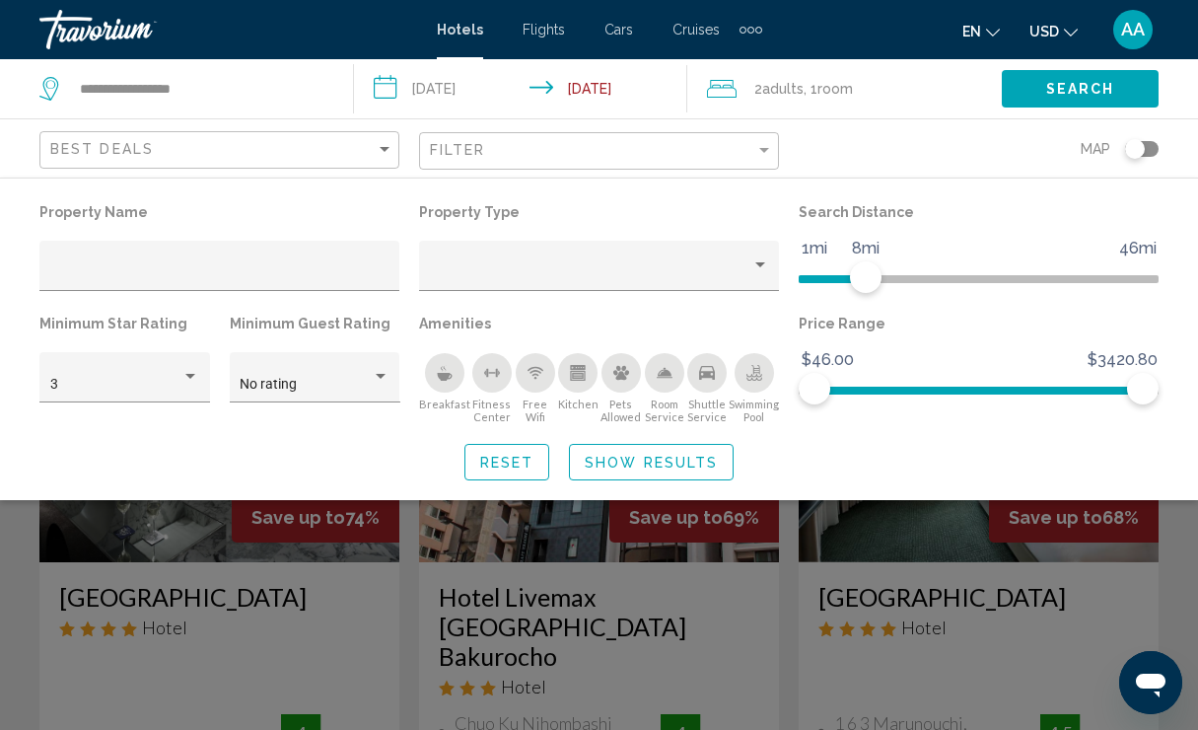
click at [638, 446] on button "Show Results" at bounding box center [651, 462] width 165 height 36
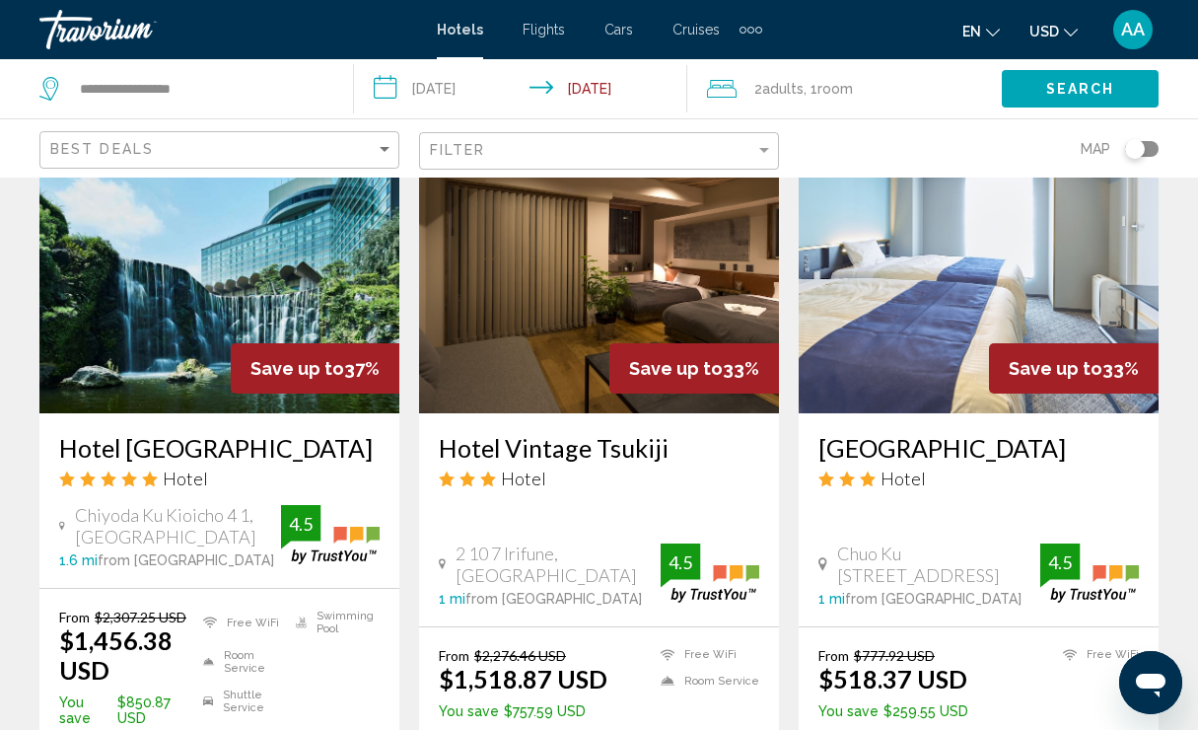
scroll to position [2402, 0]
